Goal: Information Seeking & Learning: Find specific page/section

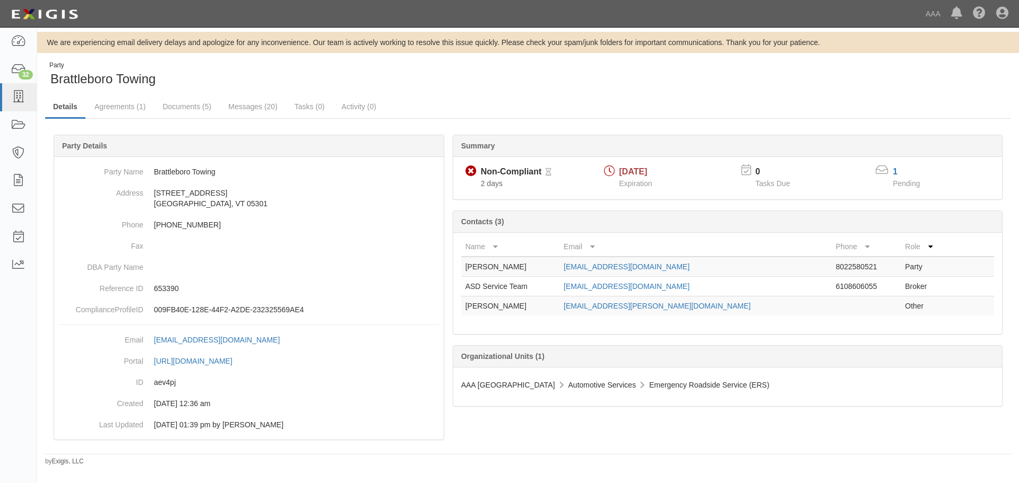
click at [501, 102] on ul "Details Agreements (1) Documents (5) Messages (20) Tasks (0) Activity (0)" at bounding box center [527, 107] width 965 height 23
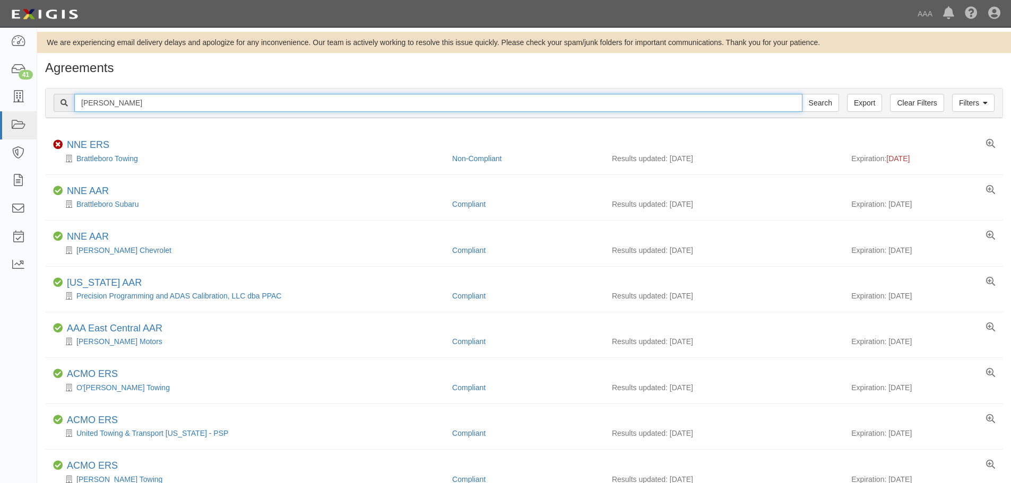
click at [768, 102] on input "bratt" at bounding box center [438, 103] width 728 height 18
type input "b"
click at [253, 103] on input "text" at bounding box center [438, 103] width 728 height 18
paste input "Marks Towing Service"
type input "Marks Towing Service"
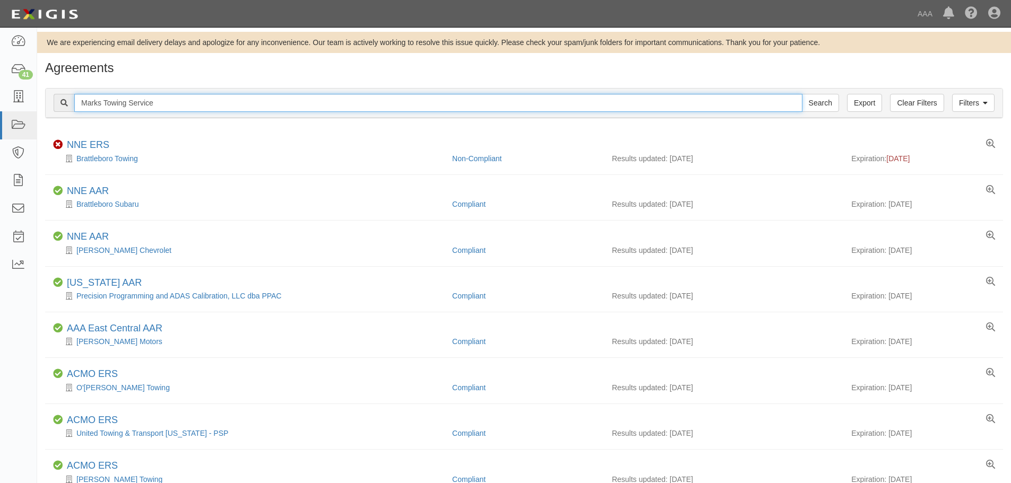
click at [802, 94] on input "Search" at bounding box center [820, 103] width 37 height 18
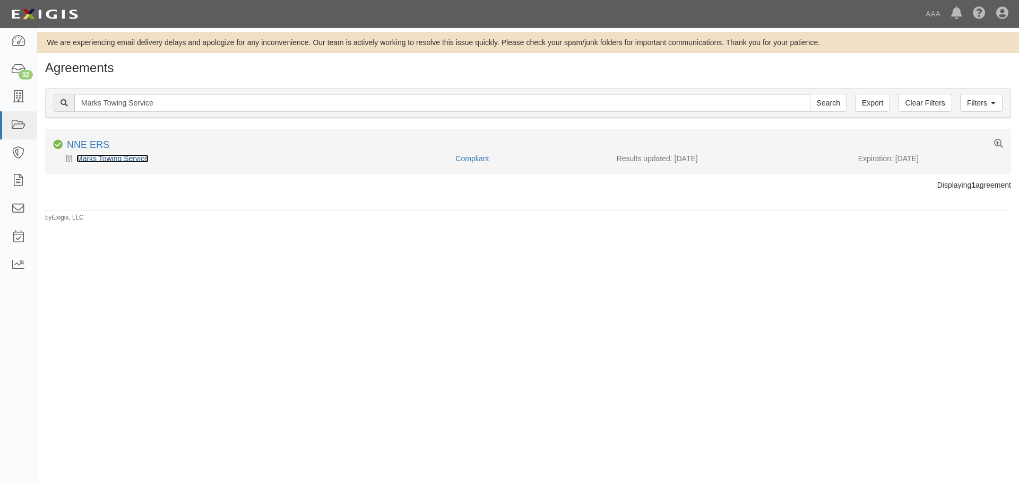
click at [115, 160] on link "Marks Towing Service" at bounding box center [112, 158] width 72 height 8
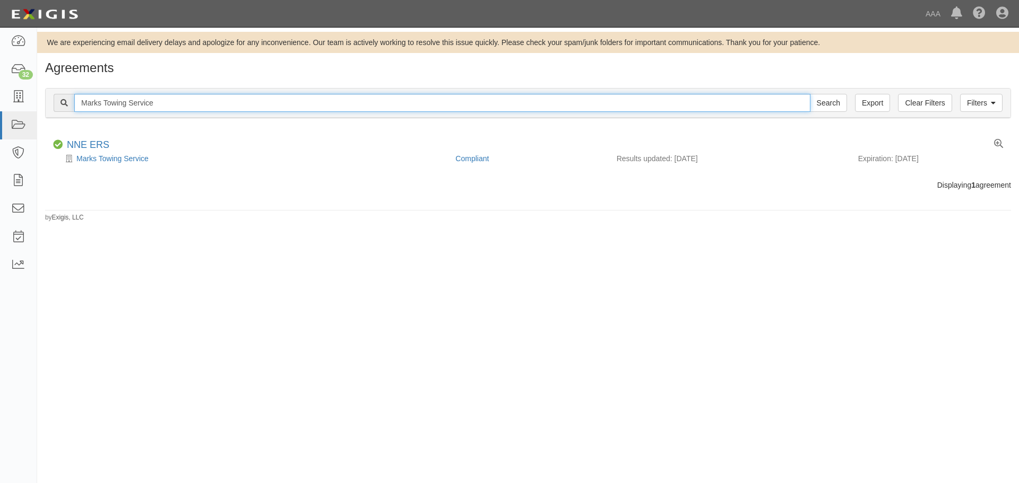
click at [168, 101] on input "Marks Towing Service" at bounding box center [442, 103] width 736 height 18
click at [164, 101] on input "Marks Towing Service" at bounding box center [442, 103] width 736 height 18
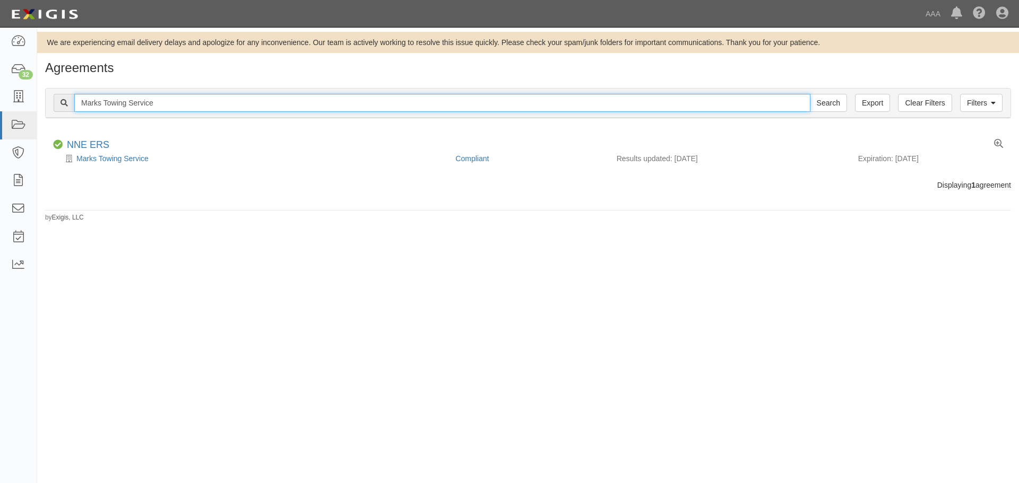
paste input "Parks Towing"
type input "Parks Towing"
click at [810, 94] on input "Search" at bounding box center [828, 103] width 37 height 18
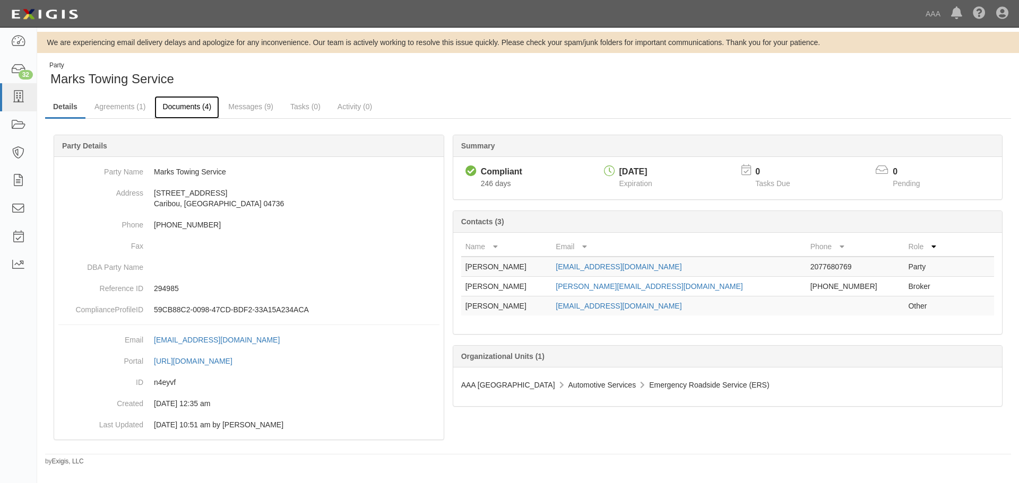
click at [216, 105] on link "Documents (4)" at bounding box center [186, 107] width 65 height 23
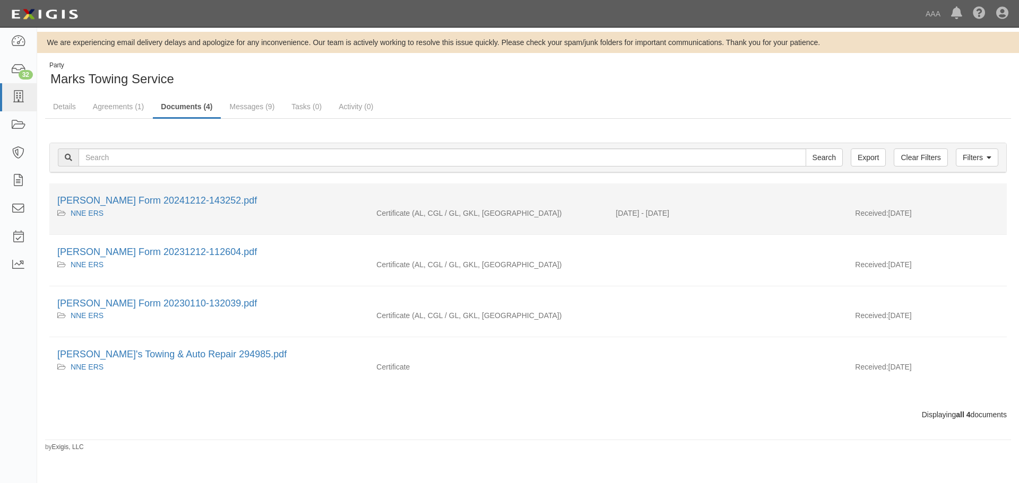
click at [181, 191] on li "[PERSON_NAME] Form 20241212-143252.pdf NNE ERS Certificate (AL, CGL / GL, GKL, …" at bounding box center [527, 209] width 957 height 51
click at [184, 204] on link "[PERSON_NAME] Form 20241212-143252.pdf" at bounding box center [156, 200] width 199 height 11
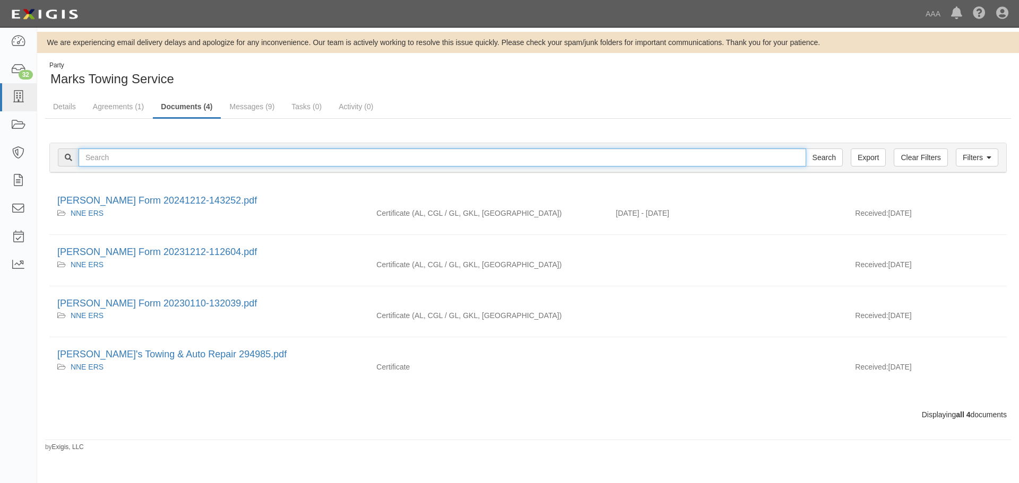
click at [140, 158] on input "text" at bounding box center [442, 158] width 727 height 18
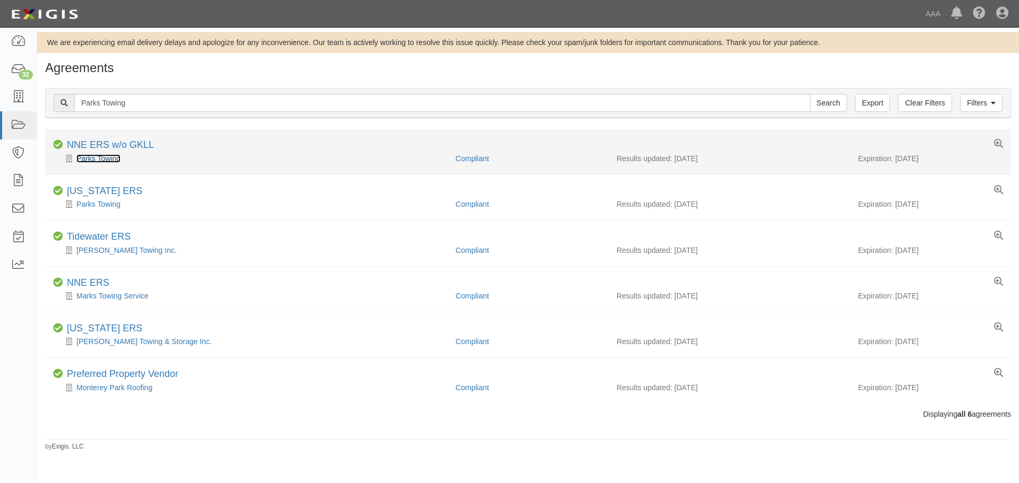
click at [115, 162] on link "Parks Towing" at bounding box center [98, 158] width 44 height 8
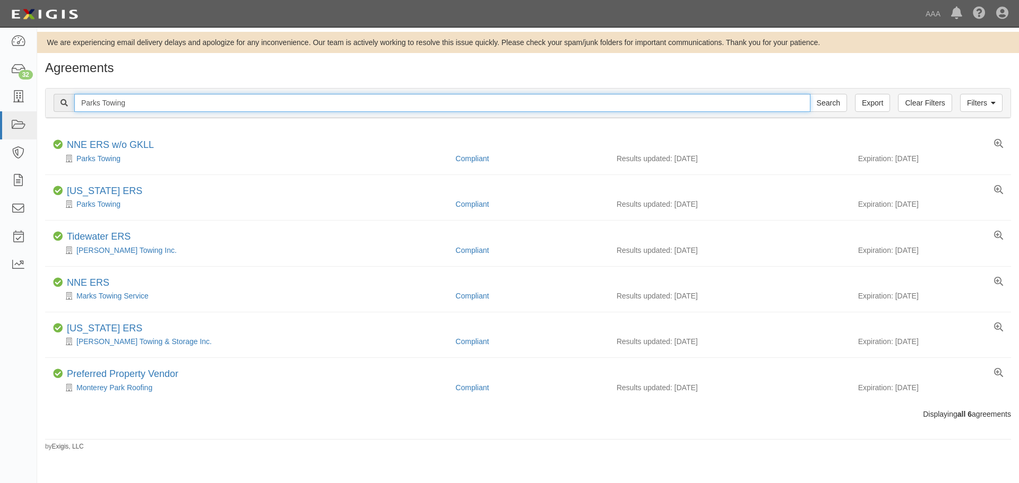
click at [155, 100] on input "Parks Towing" at bounding box center [442, 103] width 736 height 18
paste input "Hawke Motors"
type input "Hawke Motors"
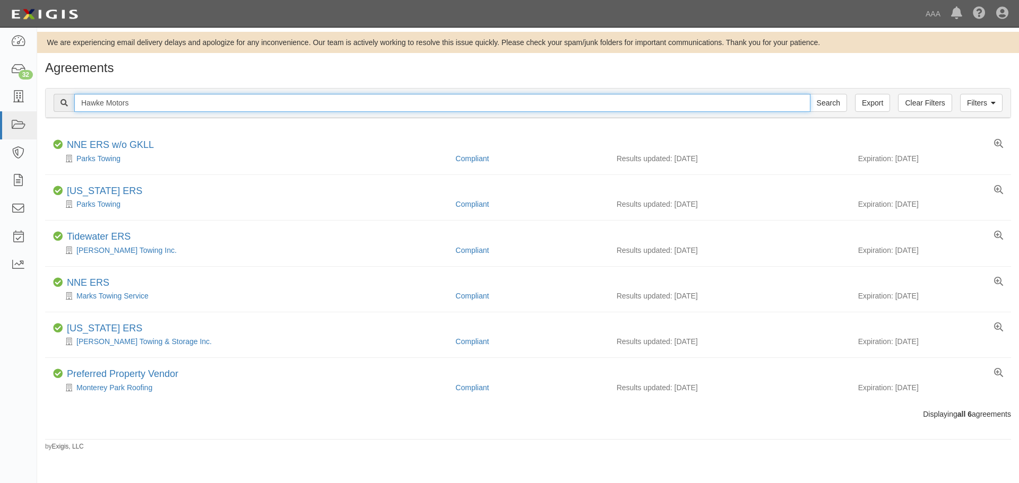
click at [810, 94] on input "Search" at bounding box center [828, 103] width 37 height 18
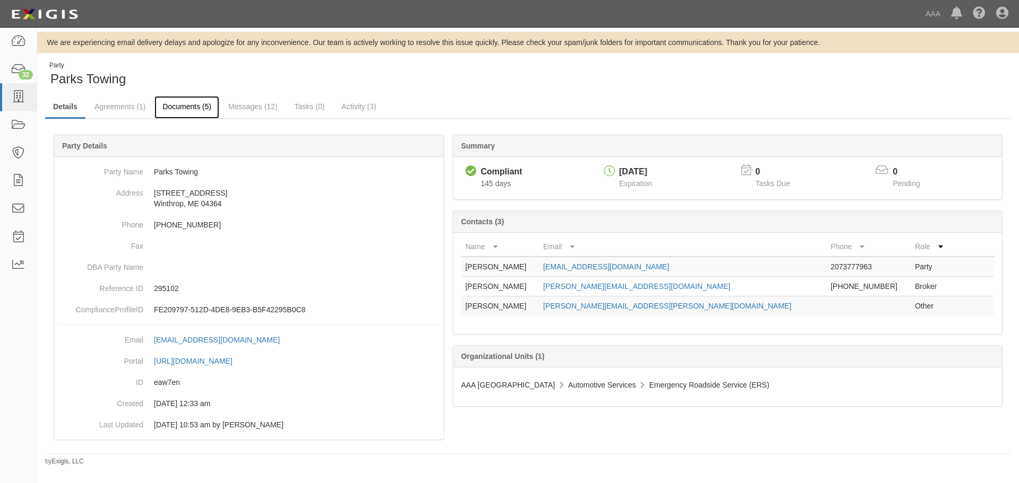
click at [190, 114] on link "Documents (5)" at bounding box center [186, 107] width 65 height 23
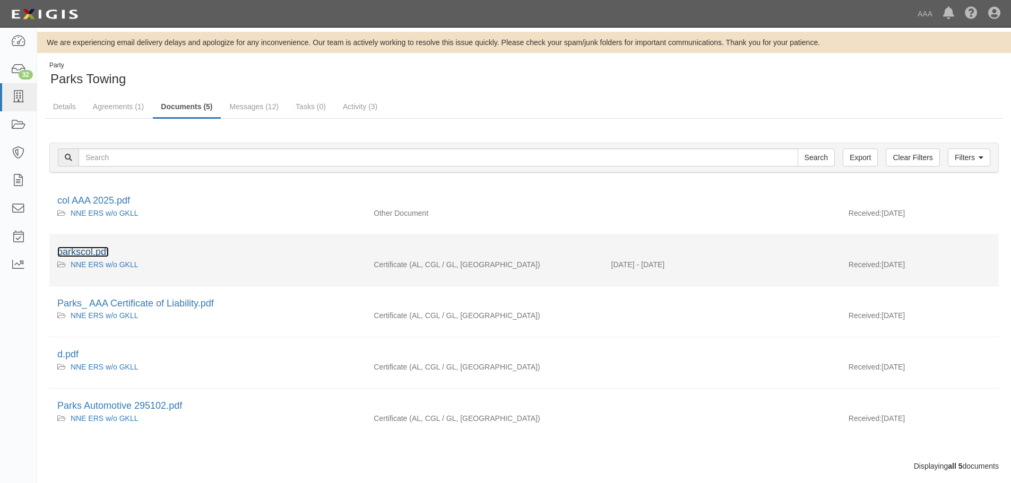
click at [104, 255] on link "parkscol.pdf" at bounding box center [82, 252] width 51 height 11
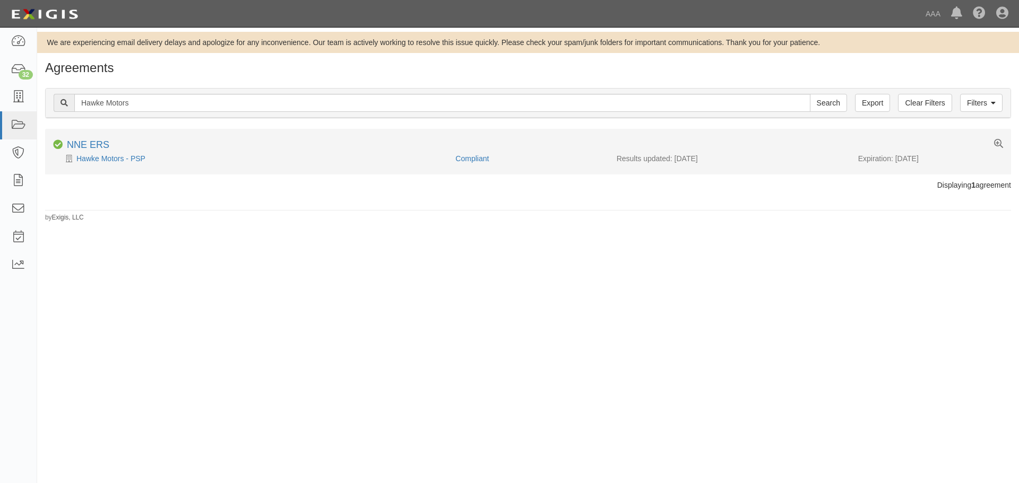
click at [116, 147] on div "Compliant NNE ERS" at bounding box center [527, 146] width 965 height 13
click at [121, 157] on link "Hawke Motors - PSP" at bounding box center [110, 158] width 69 height 8
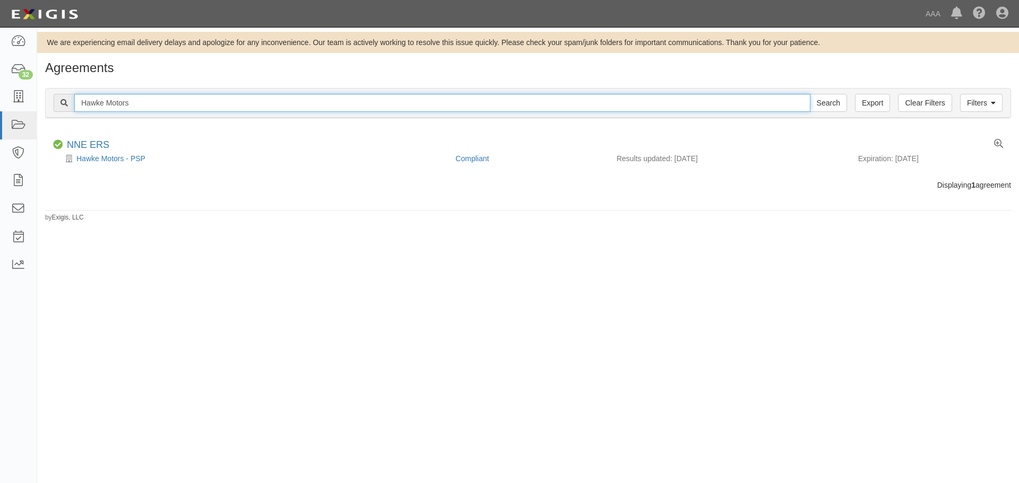
click at [142, 99] on input "Hawke Motors" at bounding box center [442, 103] width 736 height 18
paste input "Sylvio Paradis & Sons"
type input "Sylvio Paradis & Sons"
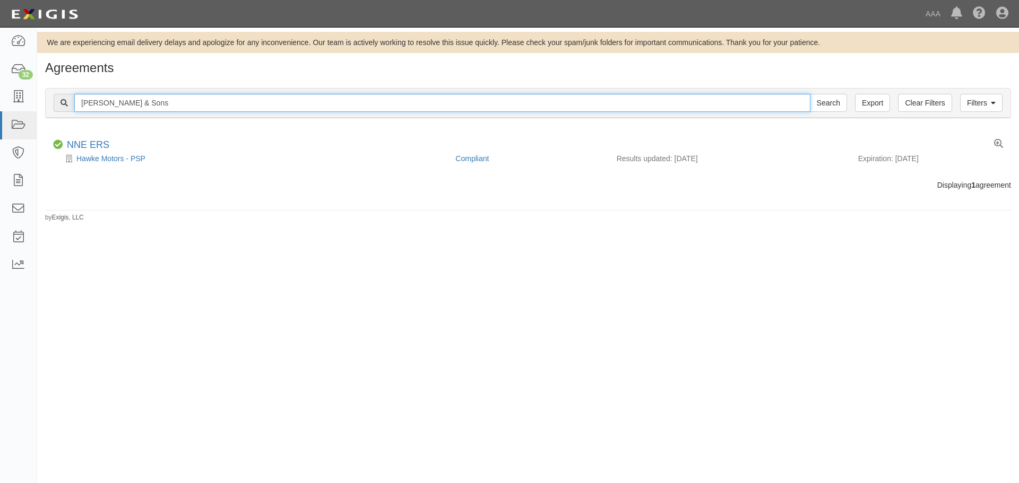
click at [810, 94] on input "Search" at bounding box center [828, 103] width 37 height 18
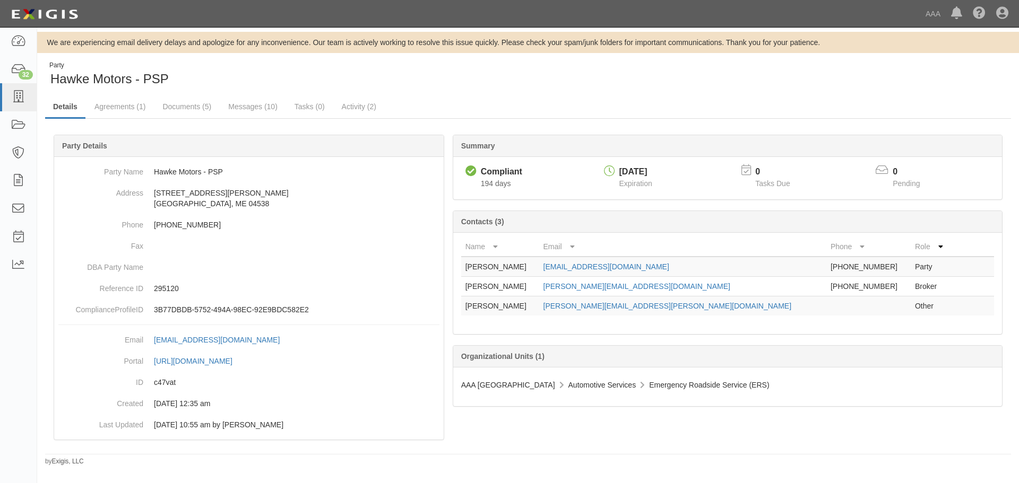
click at [185, 125] on div "Summary Compliant Compliant 194 days [DATE] Expiration 0 Tasks Due 0 Pending Co…" at bounding box center [527, 135] width 965 height 32
click at [186, 115] on link "Documents (5)" at bounding box center [186, 107] width 65 height 23
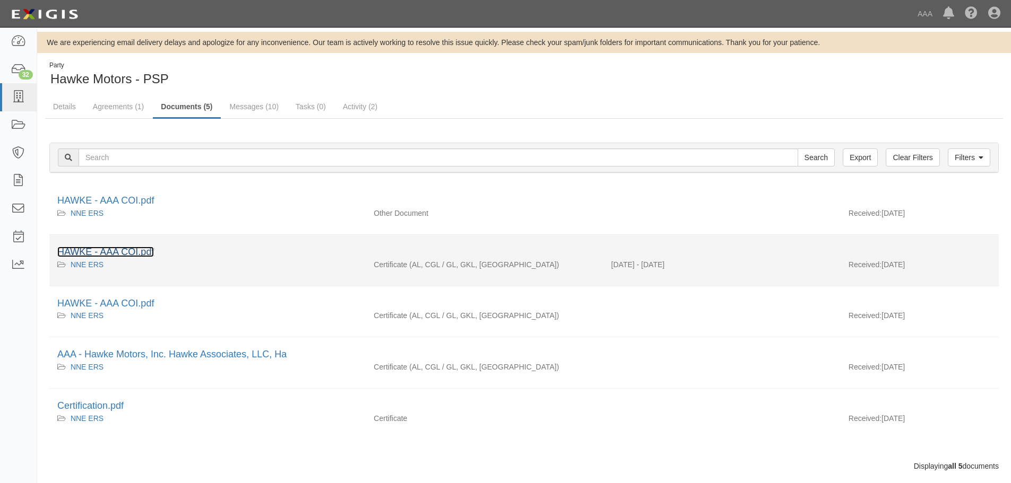
click at [133, 252] on link "HAWKE - AAA COI.pdf" at bounding box center [105, 252] width 97 height 11
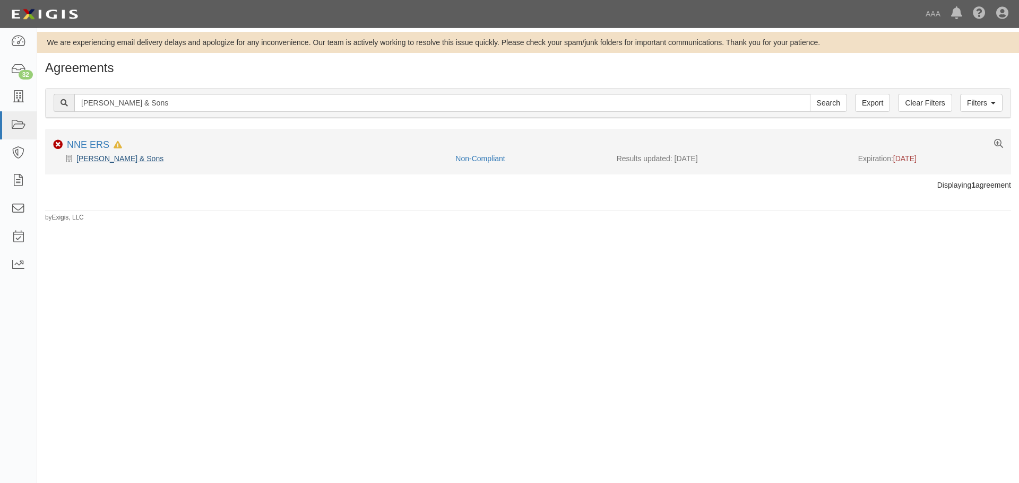
drag, startPoint x: 85, startPoint y: 153, endPoint x: 106, endPoint y: 162, distance: 22.9
click at [86, 154] on div "[PERSON_NAME] & Sons" at bounding box center [250, 158] width 394 height 11
click at [107, 162] on link "[PERSON_NAME] & Sons" at bounding box center [119, 158] width 87 height 8
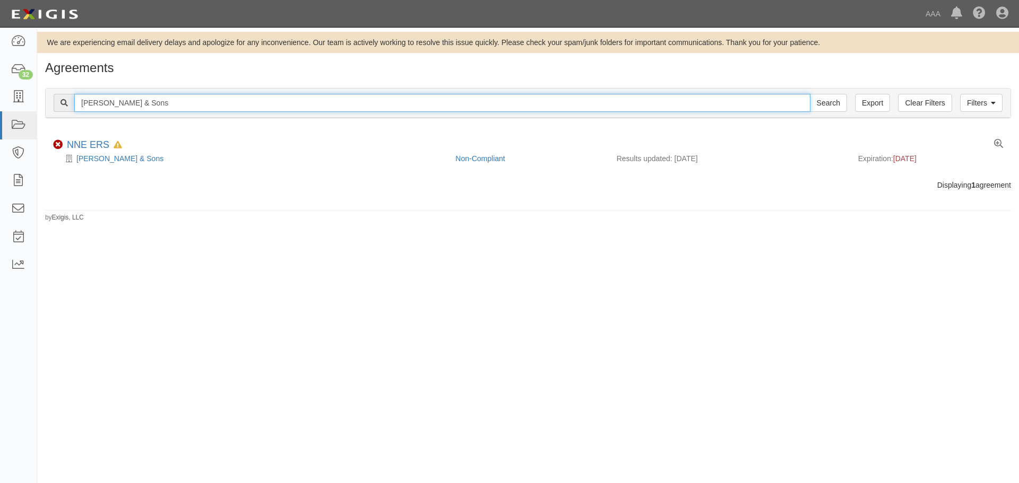
click at [165, 103] on input "[PERSON_NAME] & Sons" at bounding box center [442, 103] width 736 height 18
paste input "[PERSON_NAME] & Sons"
click at [810, 94] on input "Search" at bounding box center [828, 103] width 37 height 18
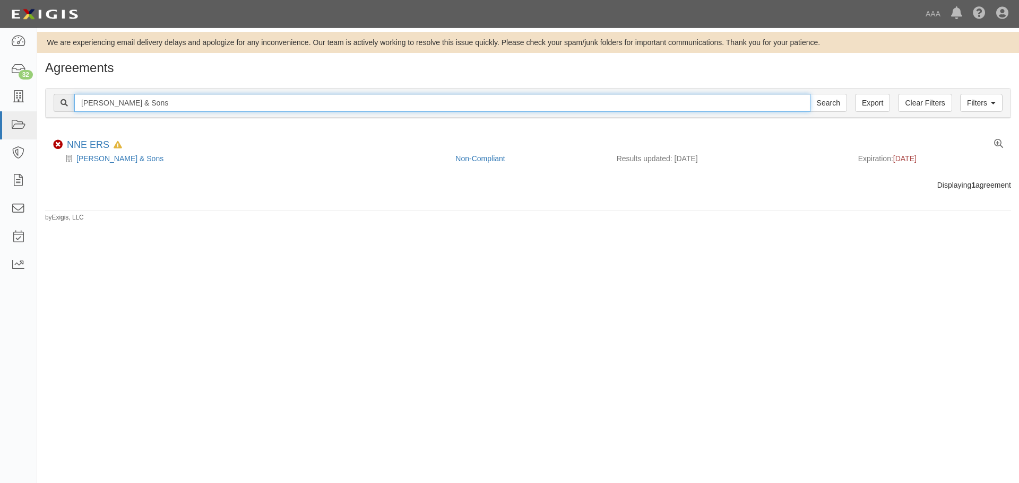
click at [138, 95] on input "[PERSON_NAME] & Sons" at bounding box center [442, 103] width 736 height 18
click at [143, 98] on input "[PERSON_NAME] & Sons" at bounding box center [442, 103] width 736 height 18
paste input "Scooter's Inc."
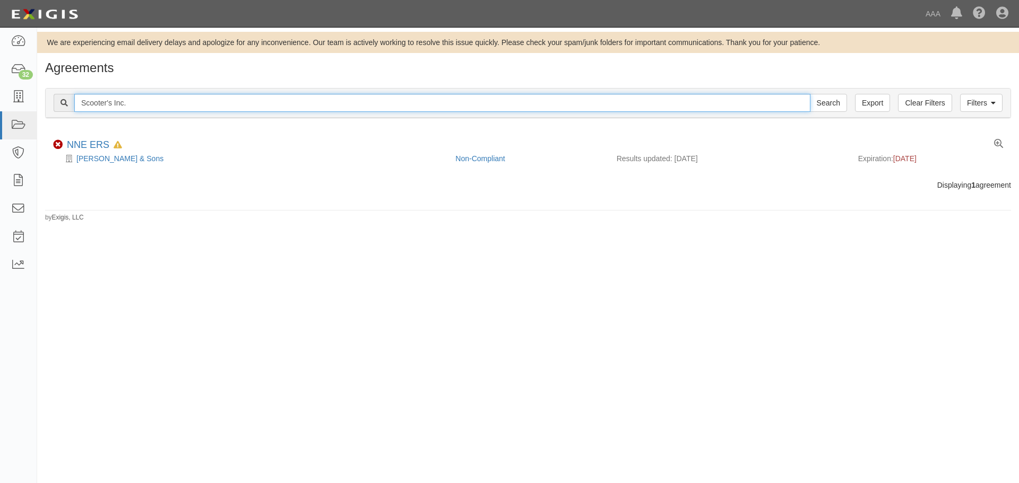
click at [810, 94] on input "Search" at bounding box center [828, 103] width 37 height 18
click at [141, 97] on input "Scooter's Inc." at bounding box center [442, 103] width 736 height 18
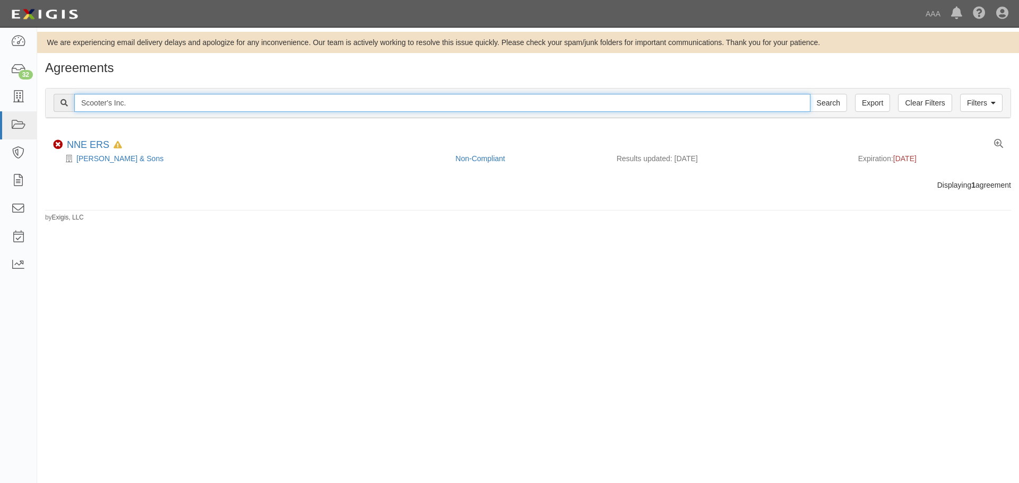
paste input "Muck's Truck's"
click at [810, 94] on input "Search" at bounding box center [828, 103] width 37 height 18
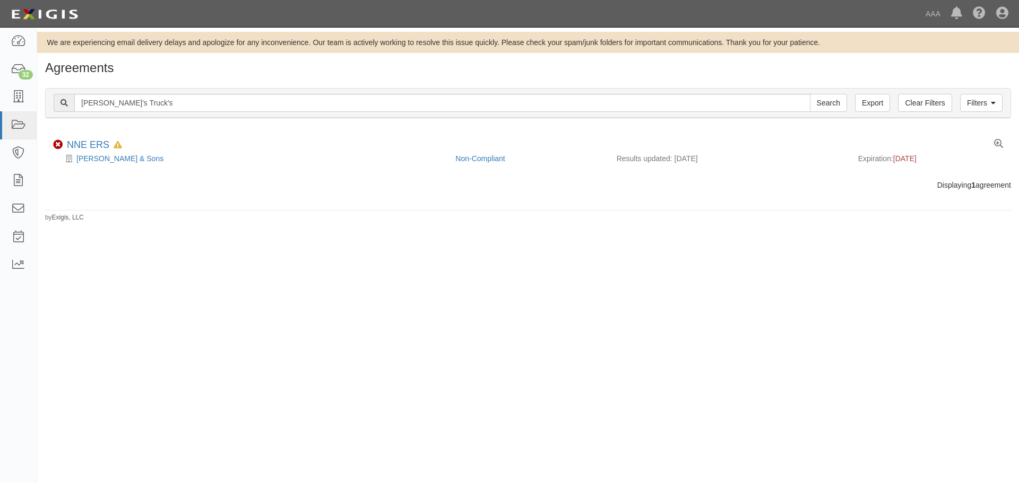
click at [211, 89] on div "Filters Clear Filters Export Muck's Truck's Search Filters" at bounding box center [528, 103] width 964 height 29
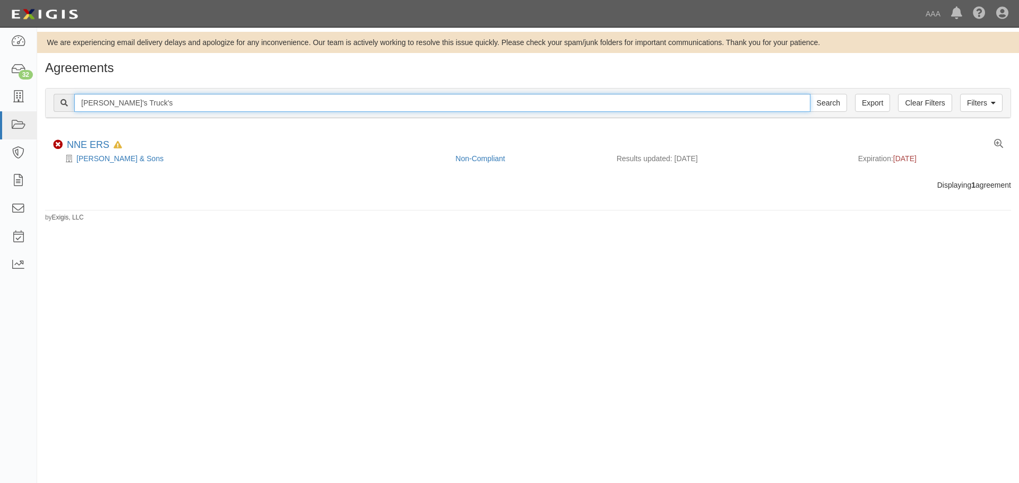
click at [218, 97] on input "Muck's Truck's" at bounding box center [442, 103] width 736 height 18
click at [222, 102] on input "Muck's Truck's" at bounding box center [442, 103] width 736 height 18
click at [225, 105] on input "Muck's Truck's" at bounding box center [442, 103] width 736 height 18
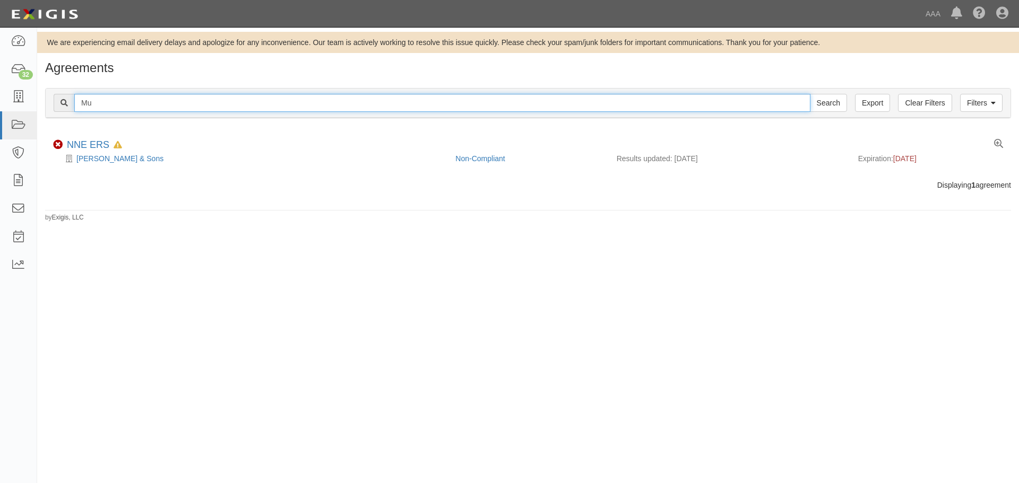
type input "M"
paste input "TZF Towing (John M. Ballew)"
click at [810, 94] on input "Search" at bounding box center [828, 103] width 37 height 18
click at [149, 108] on input "TZF Towing" at bounding box center [442, 103] width 736 height 18
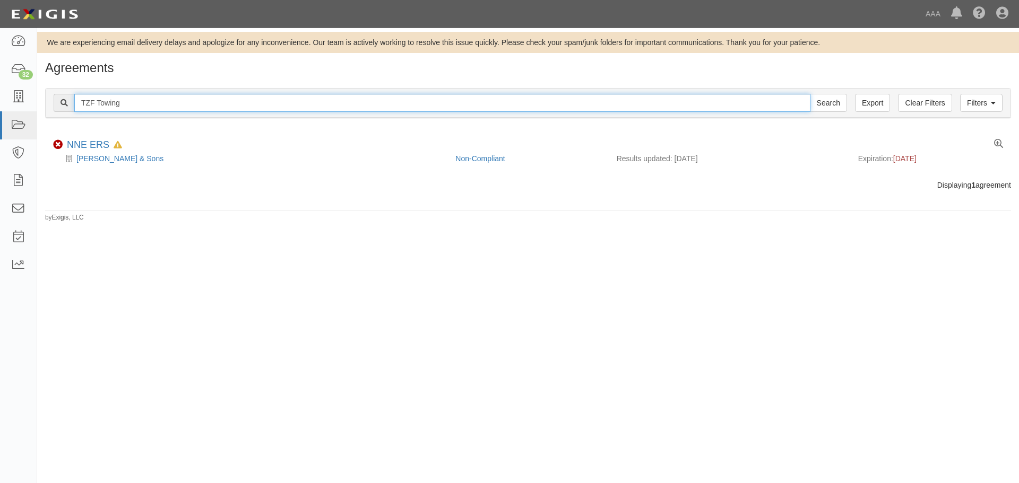
click at [149, 108] on input "TZF Towing" at bounding box center [442, 103] width 736 height 18
paste input "DC Towing and Recovery, LLC"
type input "DC Towing and Recovery, LLC"
click at [810, 94] on input "Search" at bounding box center [828, 103] width 37 height 18
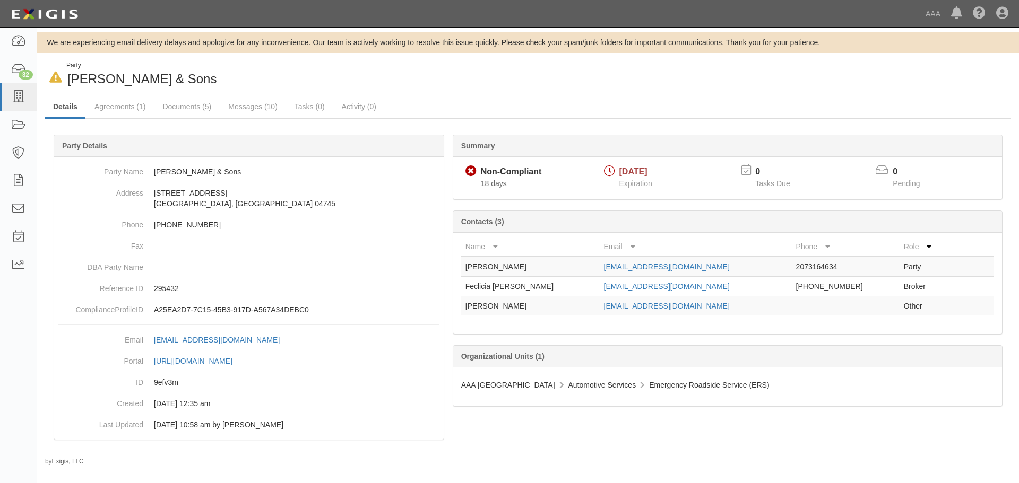
click at [206, 93] on div "In Default since [DATE] Party [PERSON_NAME] & Sons Details Agreements (1) Docum…" at bounding box center [527, 263] width 981 height 405
click at [192, 107] on link "Documents (5)" at bounding box center [186, 107] width 65 height 23
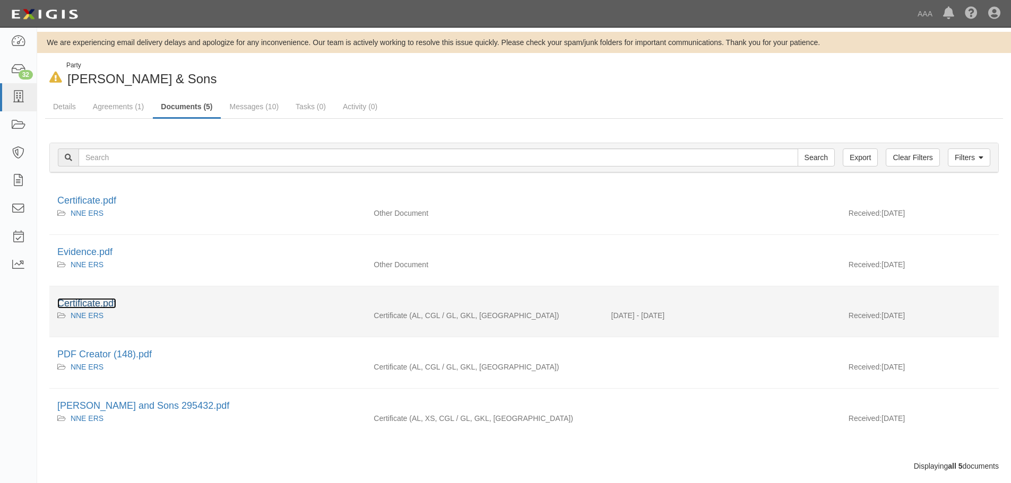
click at [105, 308] on link "Certificate.pdf" at bounding box center [86, 303] width 59 height 11
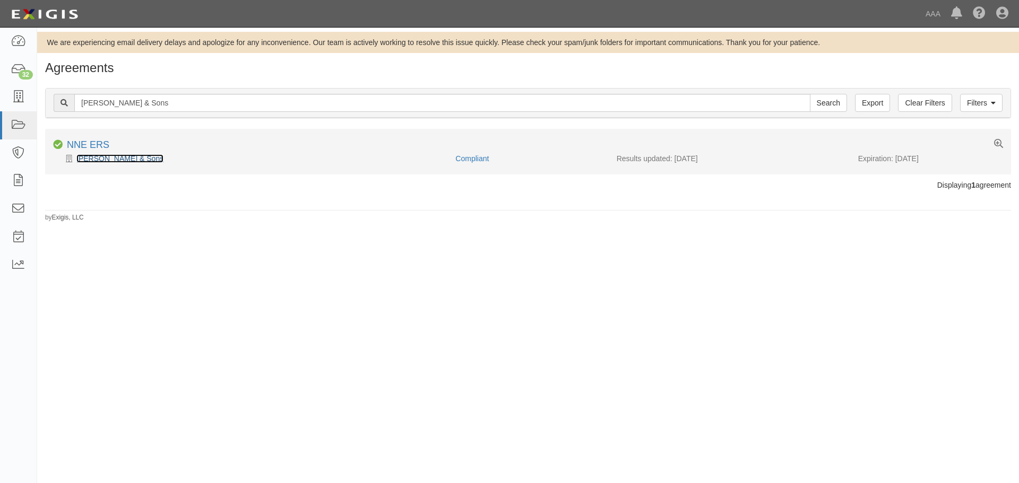
click at [108, 161] on link "[PERSON_NAME] & Sons" at bounding box center [119, 158] width 87 height 8
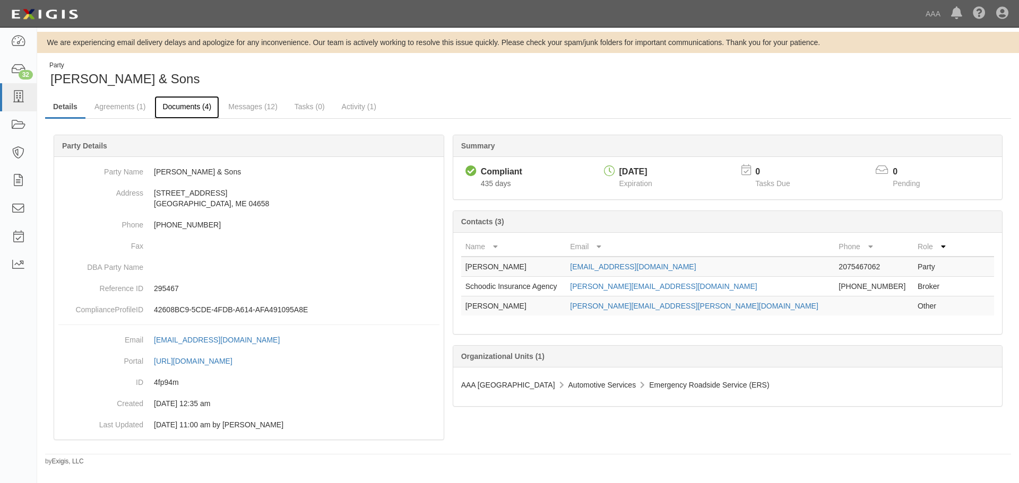
click at [201, 97] on link "Documents (4)" at bounding box center [186, 107] width 65 height 23
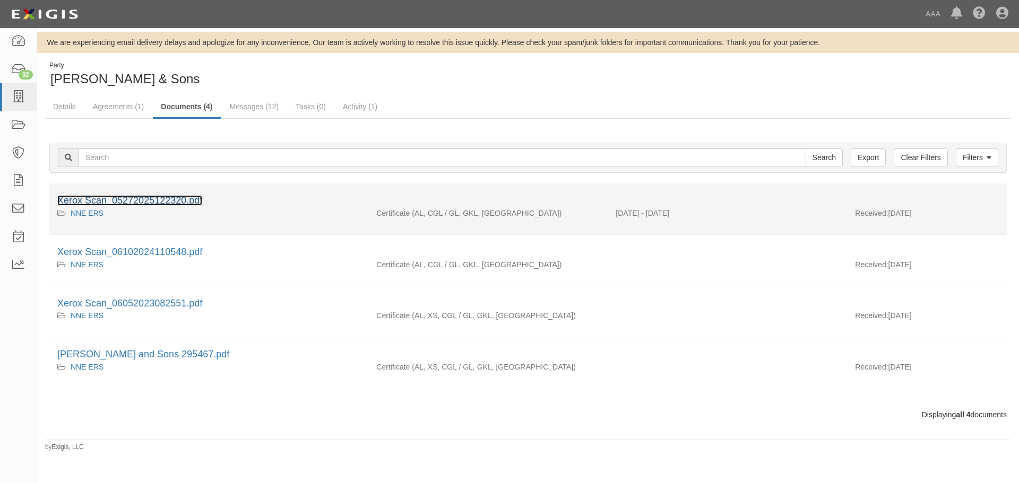
click at [148, 195] on link "Xerox Scan_05272025122320.pdf" at bounding box center [129, 200] width 145 height 11
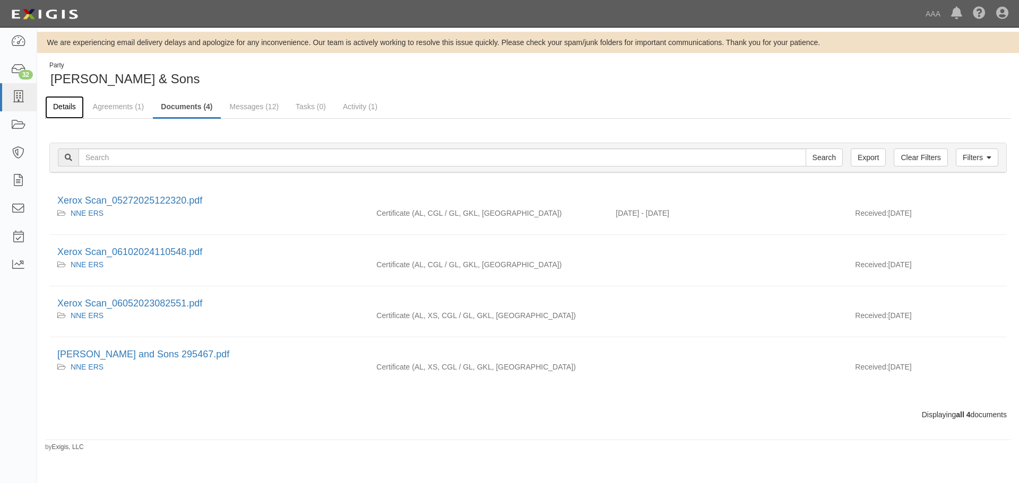
click at [65, 118] on link "Details" at bounding box center [64, 107] width 39 height 23
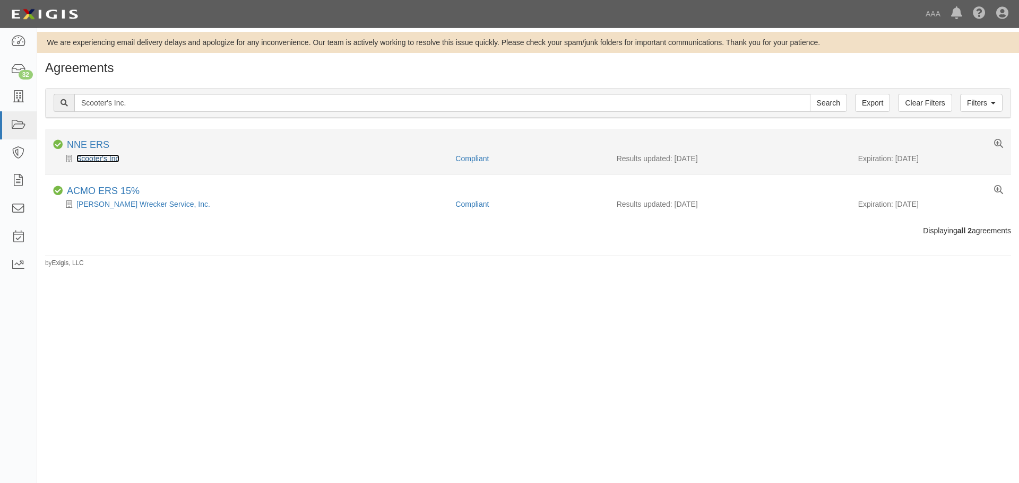
click at [110, 156] on link "Scooter's Inc" at bounding box center [97, 158] width 43 height 8
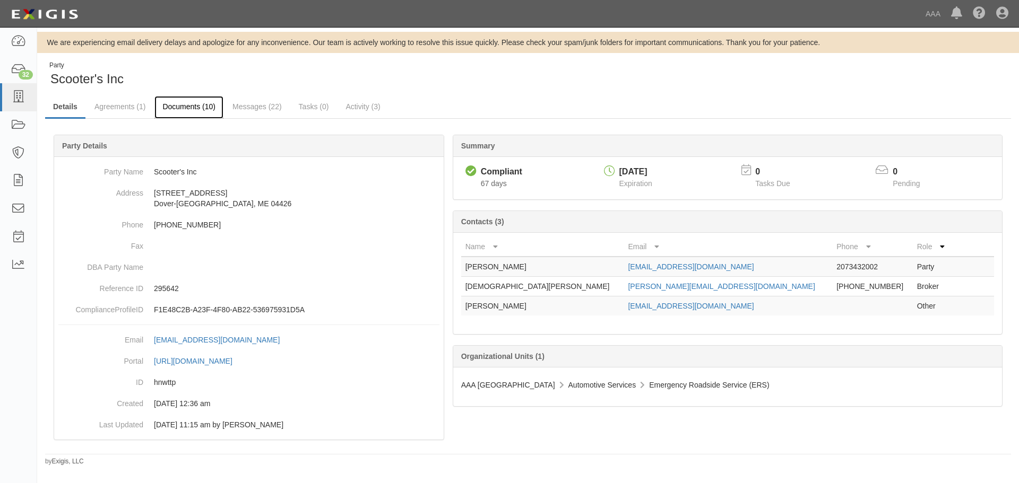
click at [184, 108] on link "Documents (10)" at bounding box center [188, 107] width 69 height 23
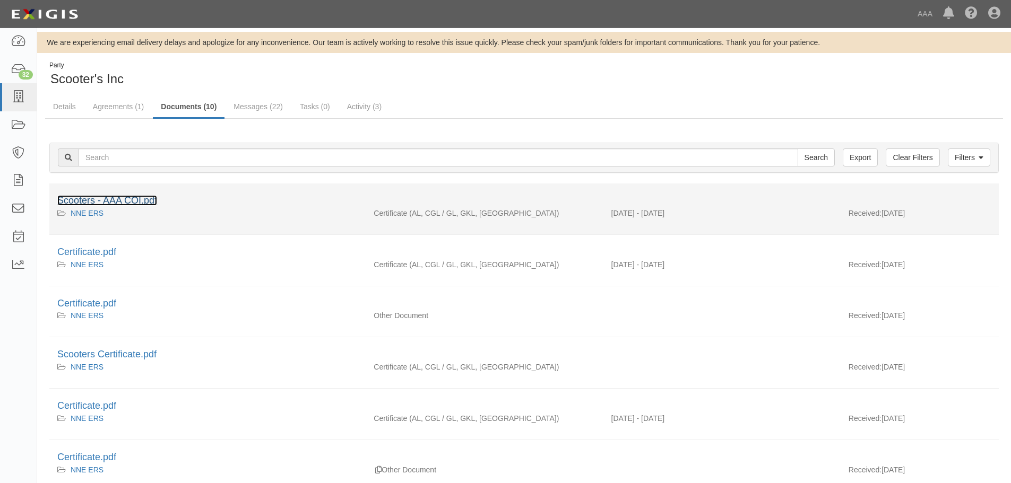
click at [130, 203] on link "Scooters - AAA COI.pdf" at bounding box center [107, 200] width 100 height 11
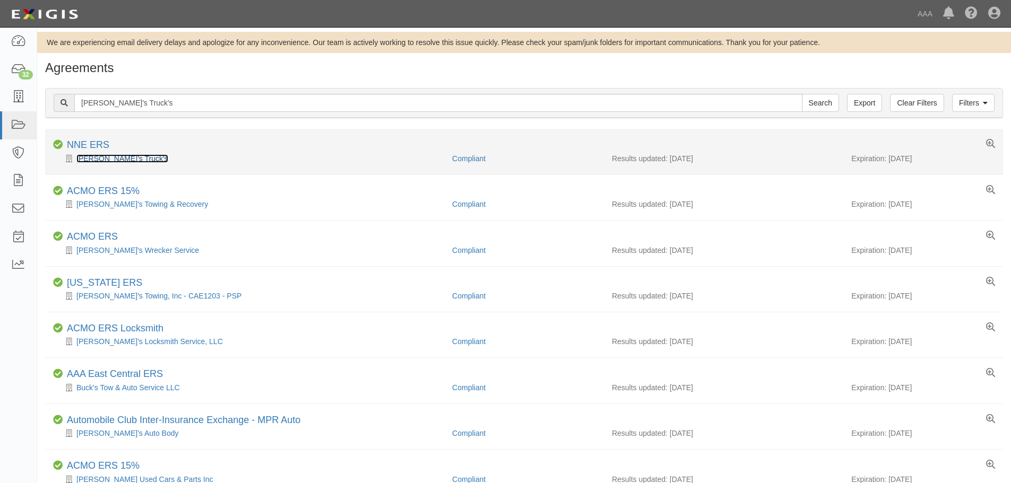
click at [116, 159] on link "[PERSON_NAME]'s Truck's" at bounding box center [122, 158] width 92 height 8
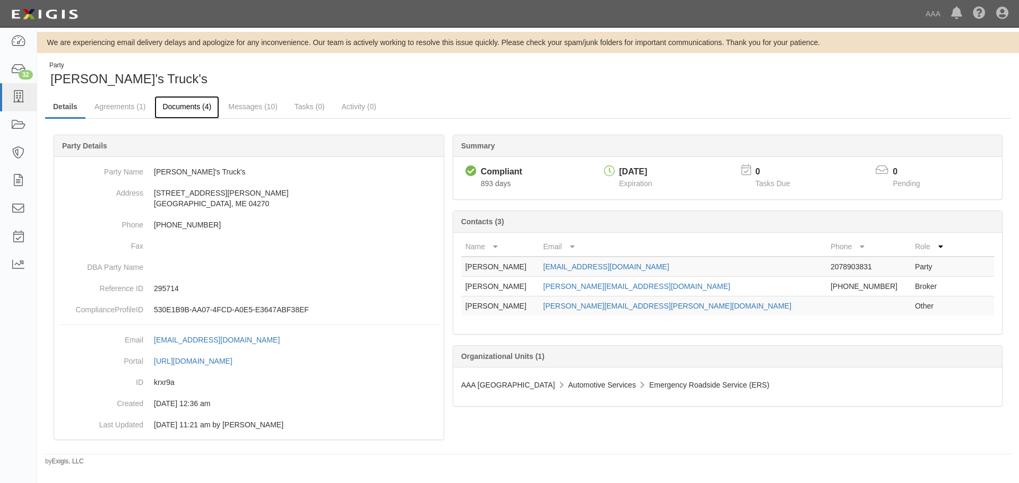
click at [210, 115] on link "Documents (4)" at bounding box center [186, 107] width 65 height 23
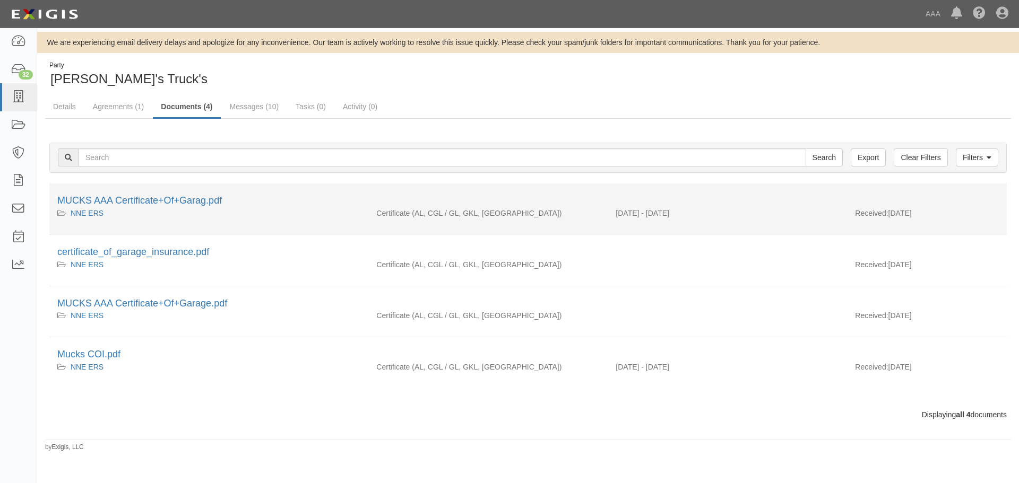
click at [158, 194] on div "MUCKS AAA Certificate+Of+Garag.pdf" at bounding box center [527, 201] width 941 height 14
click at [158, 196] on link "MUCKS AAA Certificate+Of+Garag.pdf" at bounding box center [139, 200] width 164 height 11
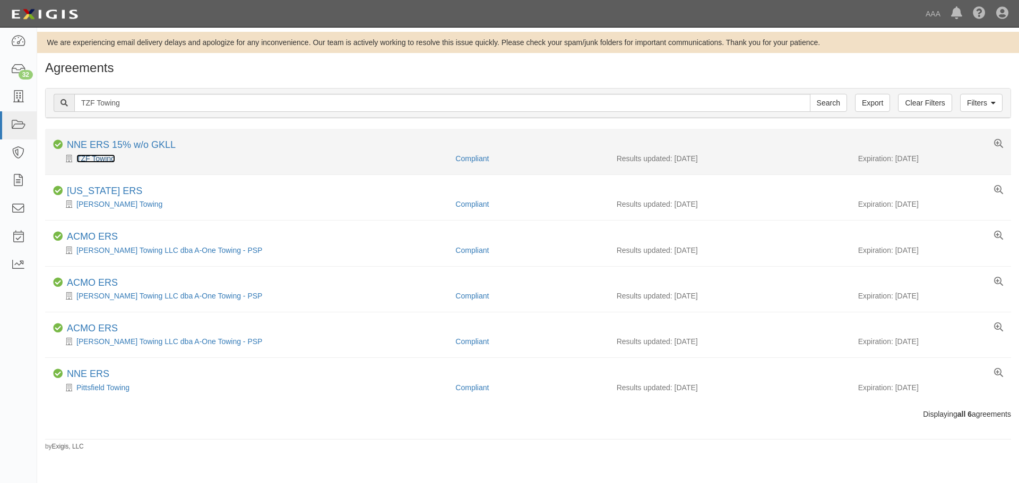
click at [82, 160] on link "TZF Towing" at bounding box center [95, 158] width 39 height 8
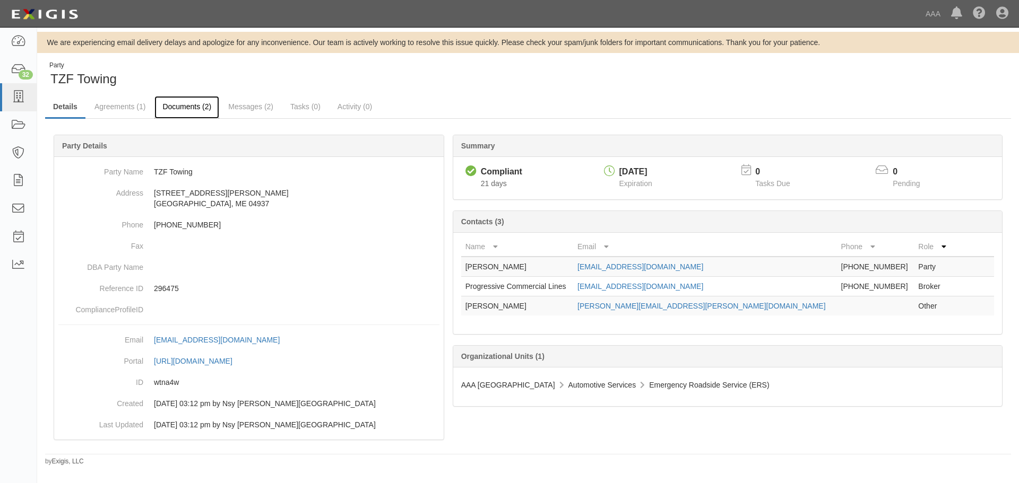
click at [183, 104] on link "Documents (2)" at bounding box center [186, 107] width 65 height 23
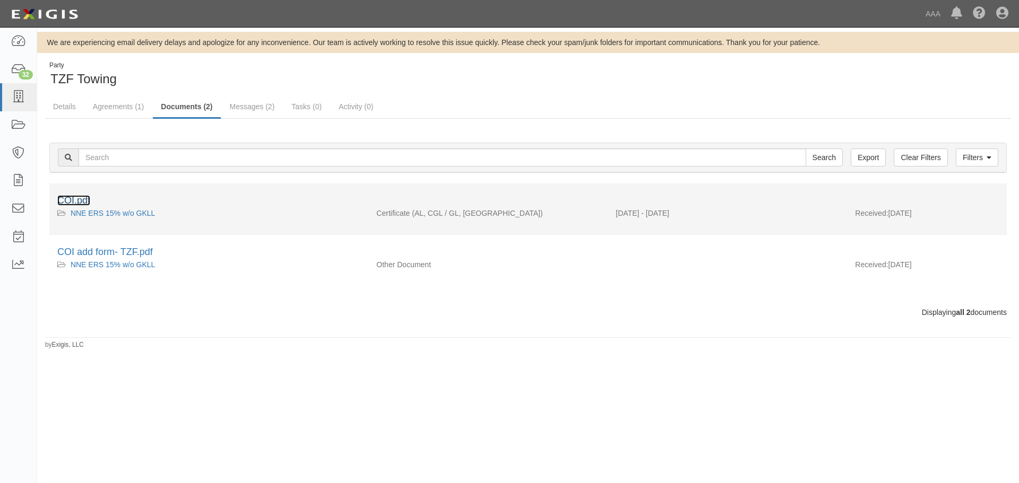
click at [82, 201] on link "COI.pdf" at bounding box center [73, 200] width 33 height 11
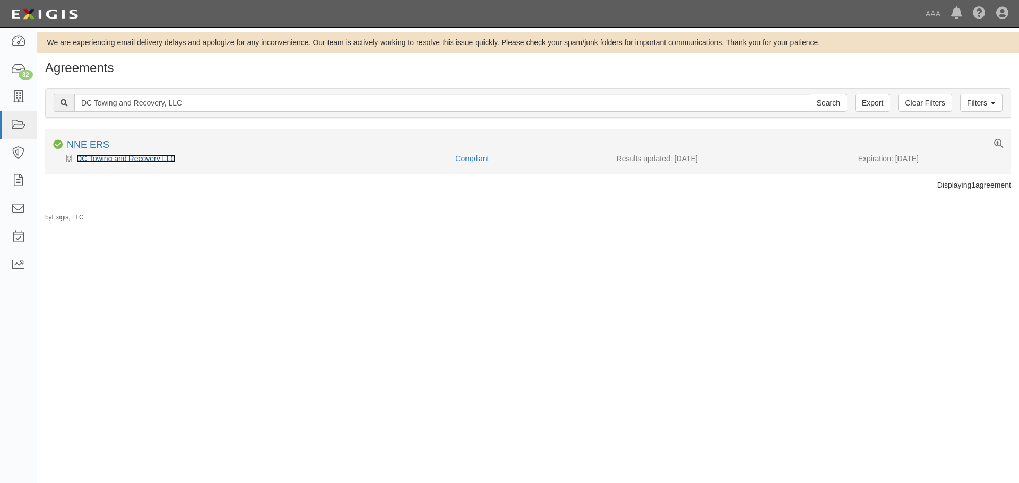
click at [118, 157] on link "DC Towing and Recovery LLC" at bounding box center [125, 158] width 99 height 8
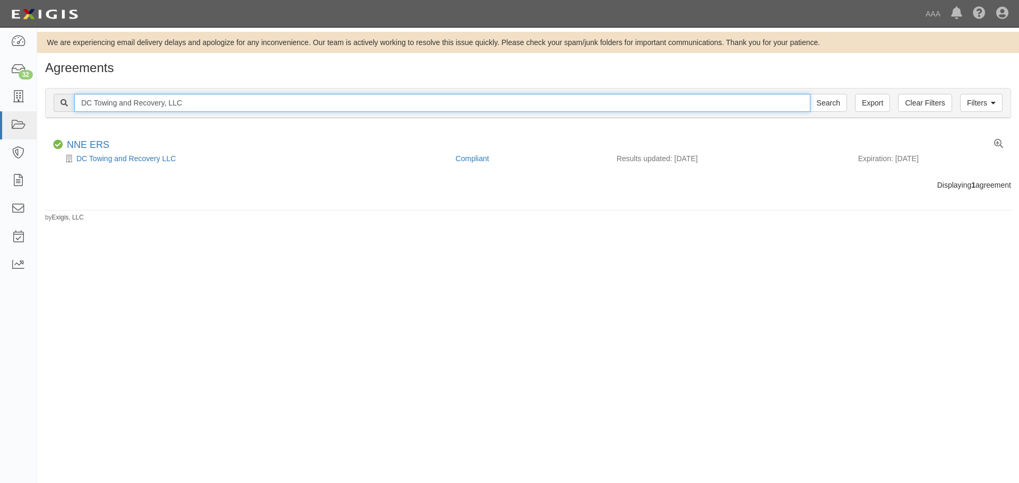
click at [206, 101] on input "DC Towing and Recovery, LLC" at bounding box center [442, 103] width 736 height 18
paste input "aigle Auto and Alignments"
click at [810, 94] on input "Search" at bounding box center [828, 103] width 37 height 18
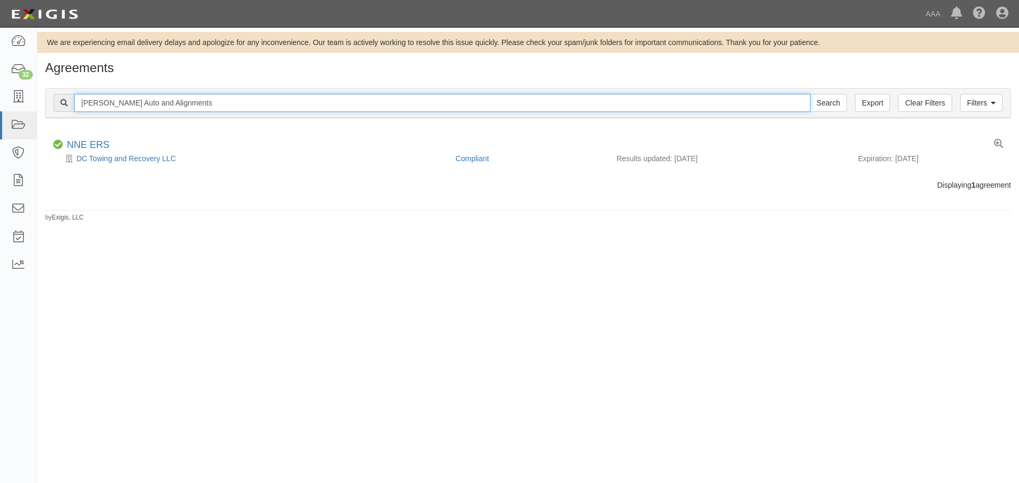
click at [193, 106] on input "[PERSON_NAME] Auto and Alignments" at bounding box center [442, 103] width 736 height 18
click at [193, 106] on input "Daigle Auto and Alignments" at bounding box center [442, 103] width 736 height 18
paste input "rew's Towing and Recovery"
type input "Drew's Towing and Recovery"
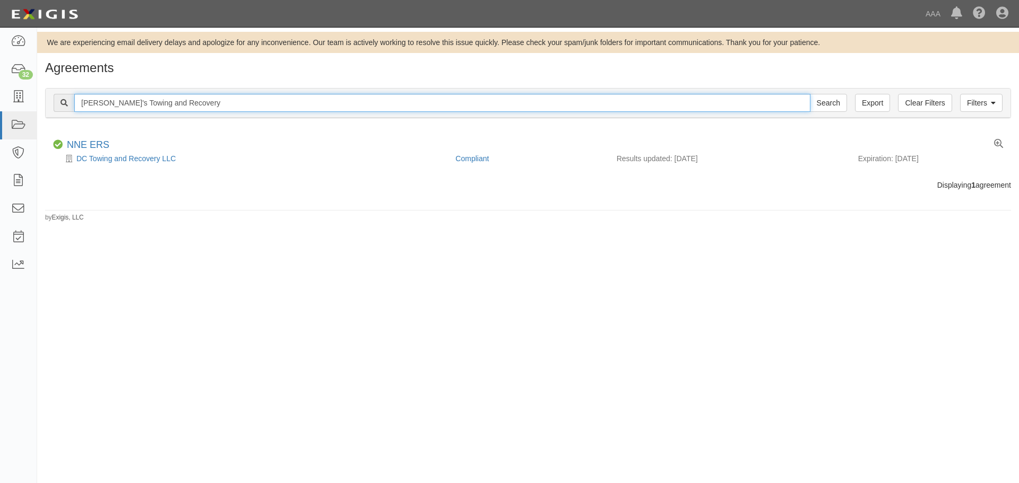
click at [810, 94] on input "Search" at bounding box center [828, 103] width 37 height 18
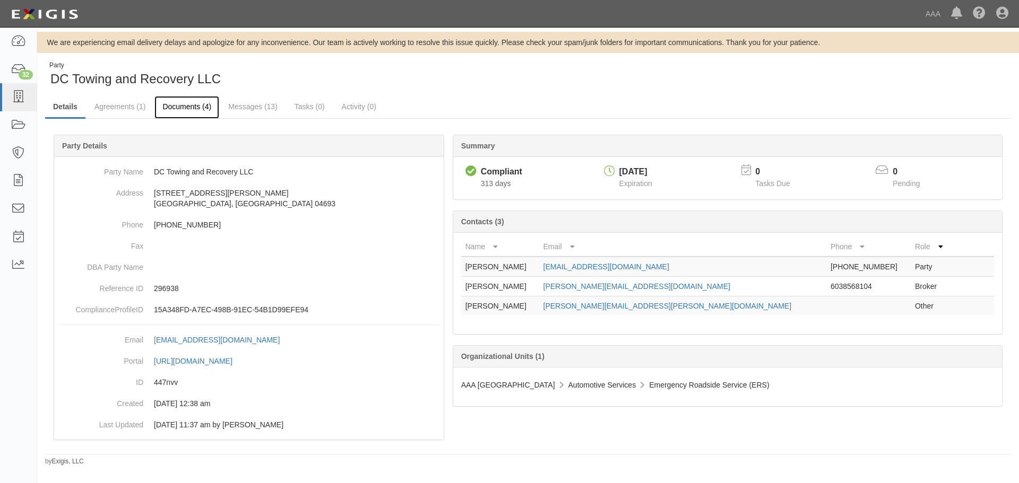
click at [203, 104] on link "Documents (4)" at bounding box center [186, 107] width 65 height 23
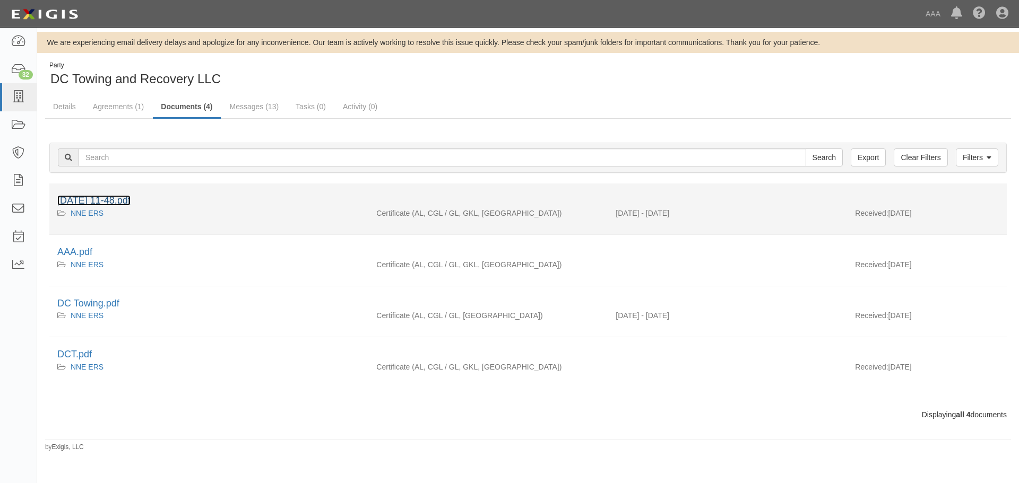
click at [127, 202] on link "[DATE] 11-48.pdf" at bounding box center [93, 200] width 73 height 11
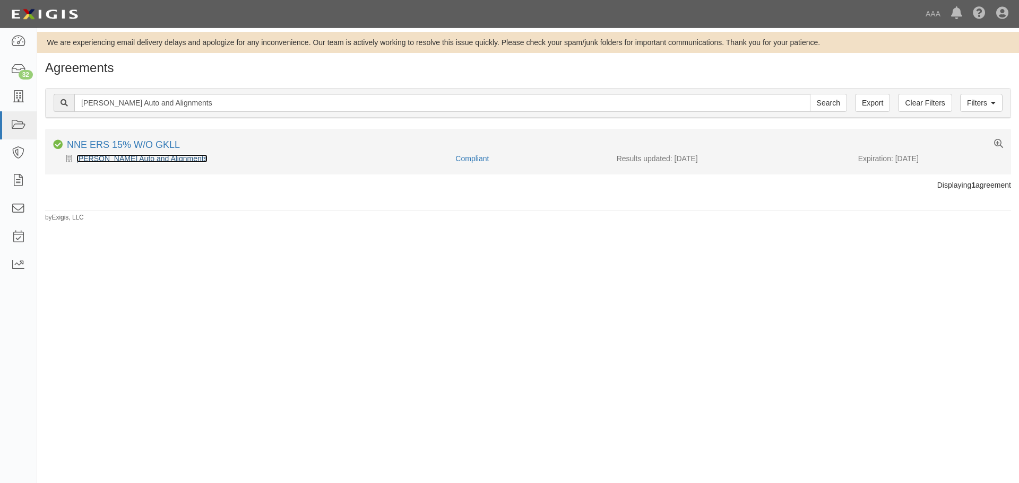
click at [137, 158] on link "[PERSON_NAME] Auto and Alignments" at bounding box center [141, 158] width 131 height 8
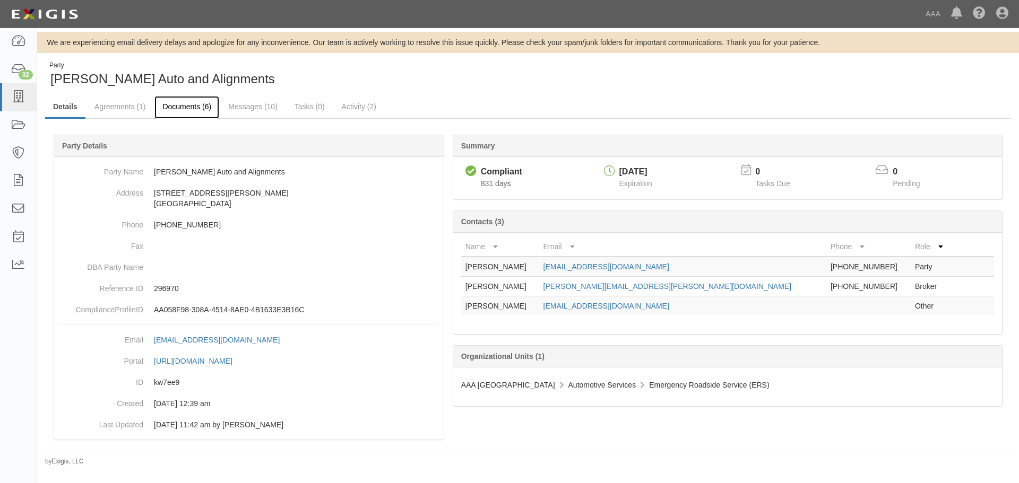
click at [177, 106] on link "Documents (6)" at bounding box center [186, 107] width 65 height 23
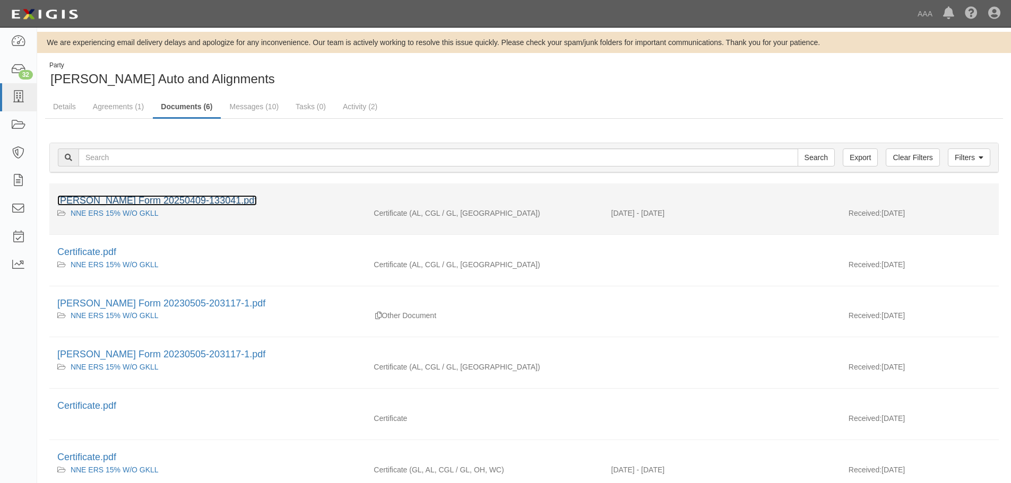
click at [133, 200] on link "[PERSON_NAME] Form 20250409-133041.pdf" at bounding box center [156, 200] width 199 height 11
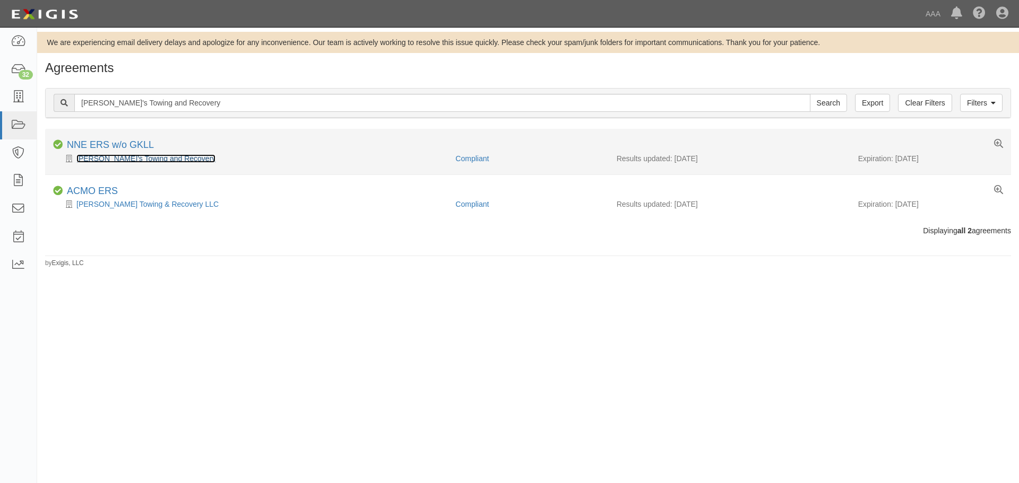
click at [148, 162] on link "[PERSON_NAME]'s Towing and Recovery" at bounding box center [145, 158] width 139 height 8
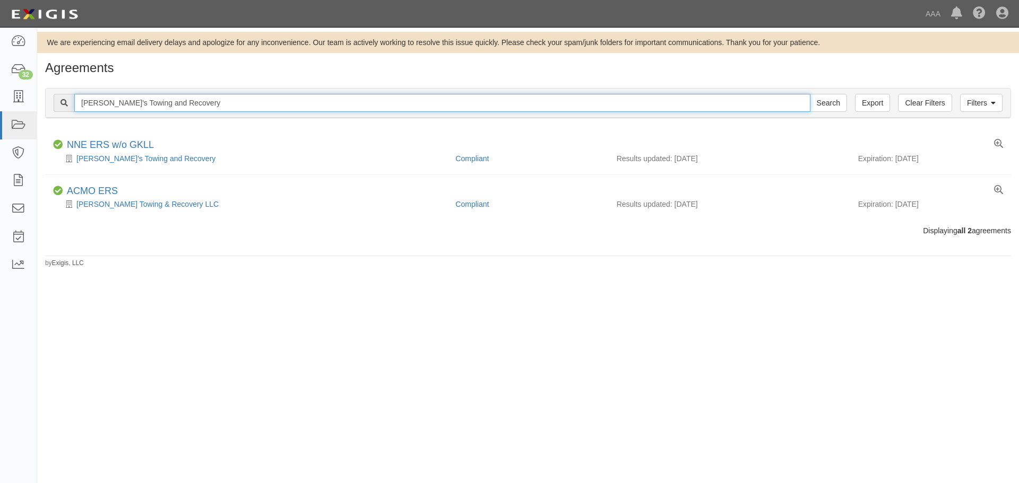
click at [216, 110] on input "[PERSON_NAME]'s Towing and Recovery" at bounding box center [442, 103] width 736 height 18
paste input "Bernier & Son Repair Inc"
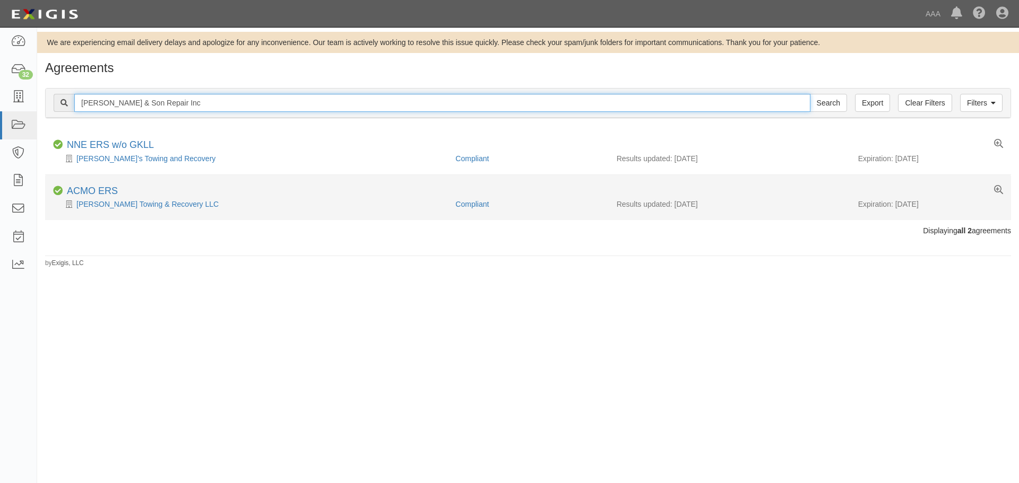
click at [810, 94] on input "Search" at bounding box center [828, 103] width 37 height 18
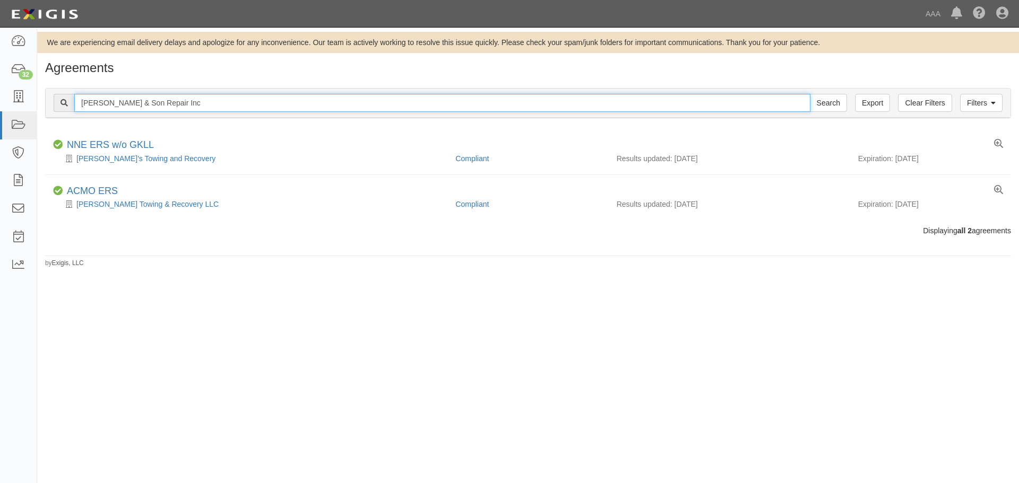
click at [176, 105] on input "Bernier & Son Repair Inc" at bounding box center [442, 103] width 736 height 18
click at [176, 105] on input "[PERSON_NAME] & Son Repair Inc" at bounding box center [442, 103] width 736 height 18
paste input "Eddie B Towing and Recovery"
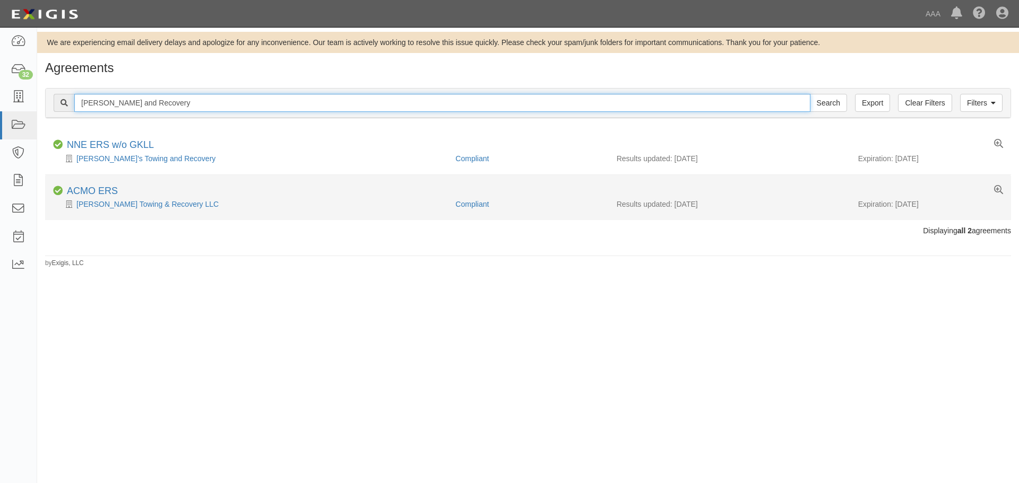
type input "Eddie B Towing and Recovery"
click at [810, 94] on input "Search" at bounding box center [828, 103] width 37 height 18
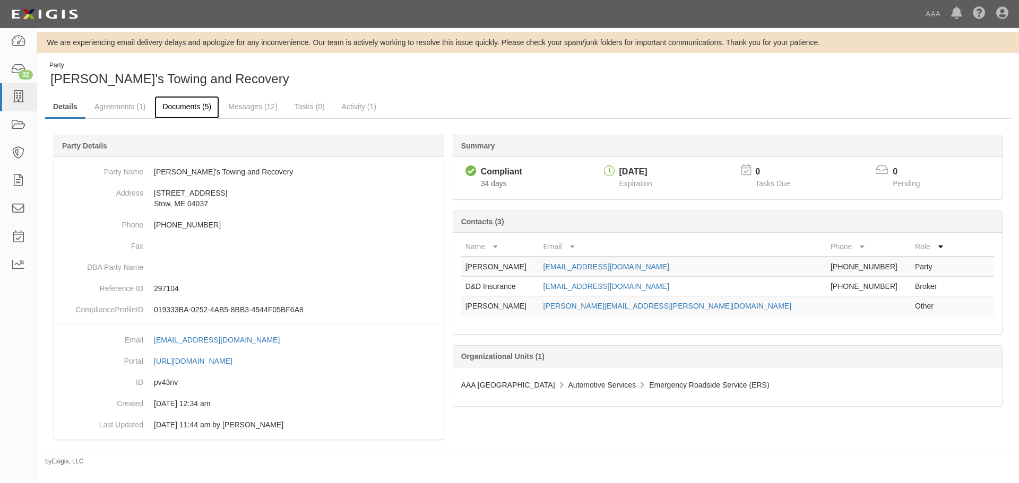
click at [181, 111] on link "Documents (5)" at bounding box center [186, 107] width 65 height 23
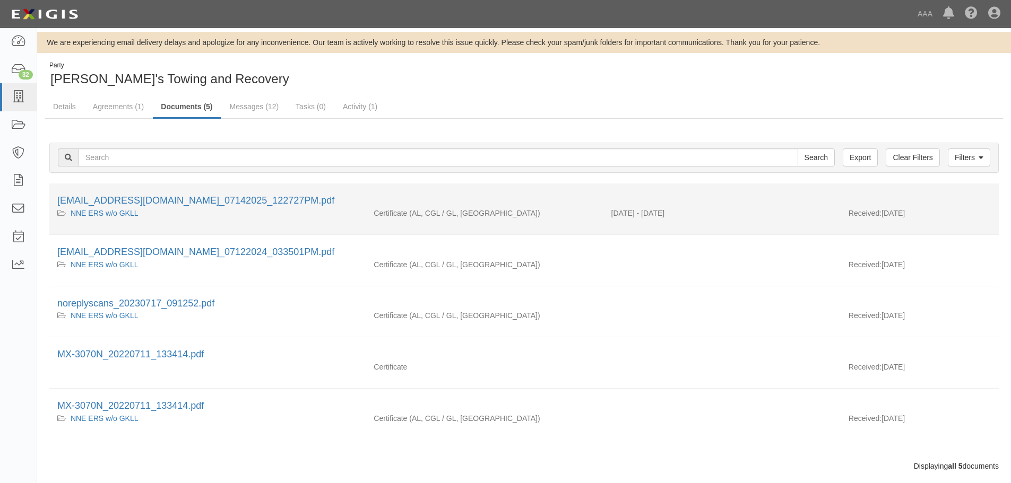
click at [215, 195] on div "[EMAIL_ADDRESS][DOMAIN_NAME]_07142025_122727PM.pdf" at bounding box center [523, 201] width 933 height 14
click at [217, 204] on link "[EMAIL_ADDRESS][DOMAIN_NAME]_07142025_122727PM.pdf" at bounding box center [195, 200] width 277 height 11
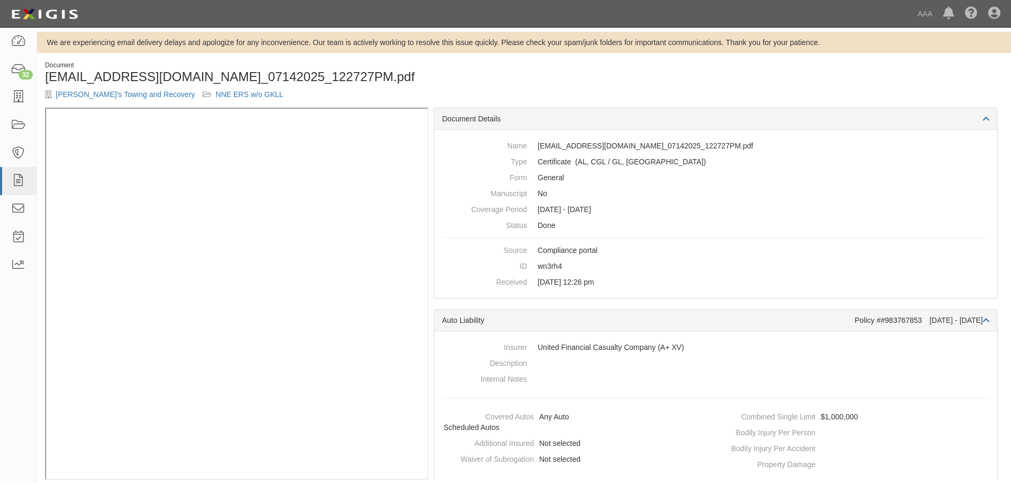
drag, startPoint x: 333, startPoint y: 143, endPoint x: 476, endPoint y: 90, distance: 153.1
click at [476, 90] on div "[PERSON_NAME]'s Towing and Recovery NNE ERS w/o GKLL" at bounding box center [280, 94] width 471 height 11
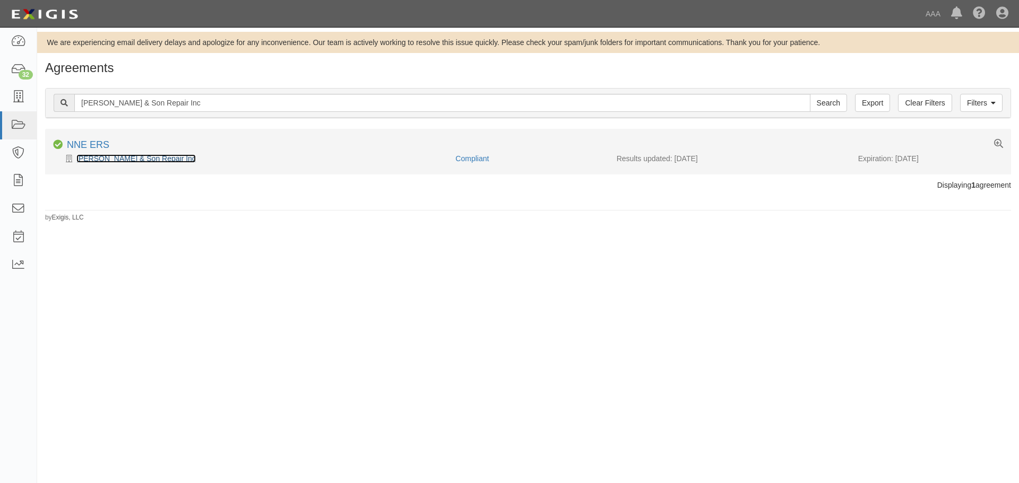
click at [109, 162] on link "[PERSON_NAME] & Son Repair Inc" at bounding box center [135, 158] width 119 height 8
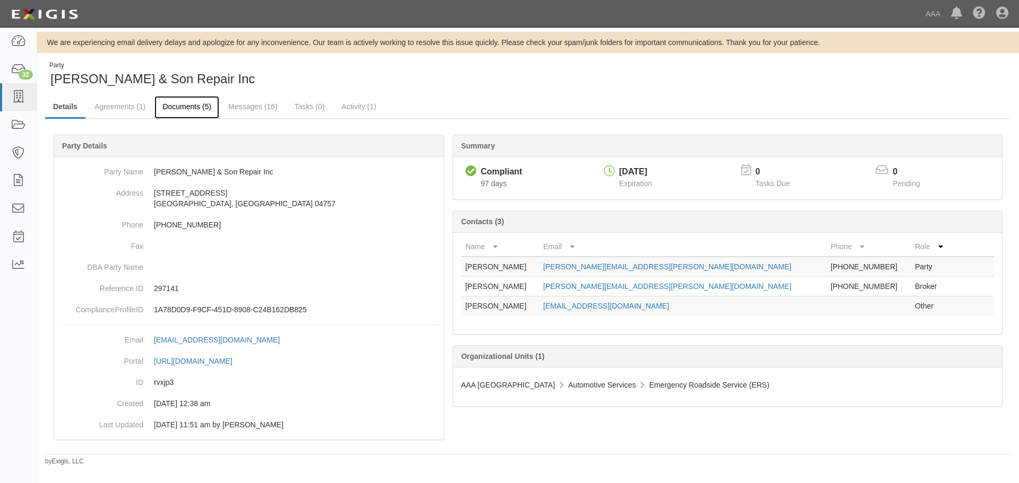
click at [180, 117] on link "Documents (5)" at bounding box center [186, 107] width 65 height 23
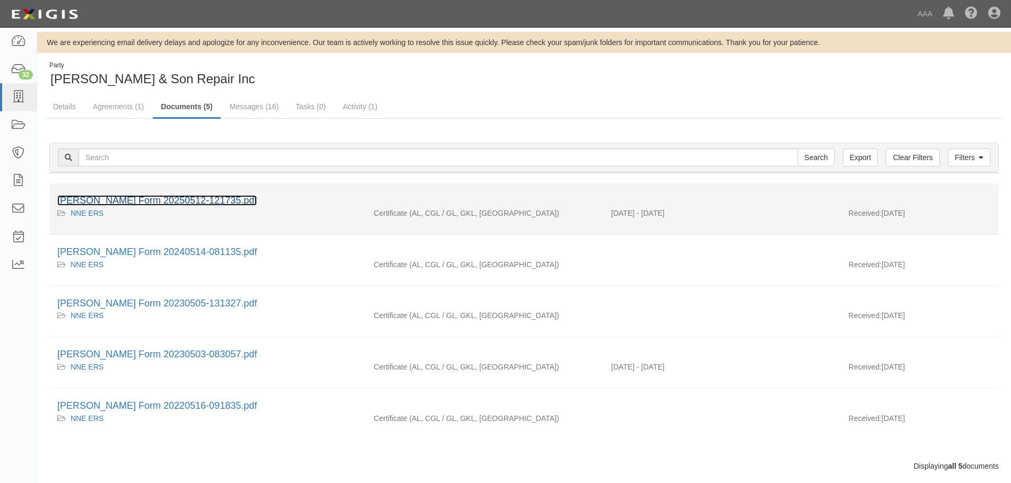
click at [138, 198] on link "[PERSON_NAME] Form 20250512-121735.pdf" at bounding box center [156, 200] width 199 height 11
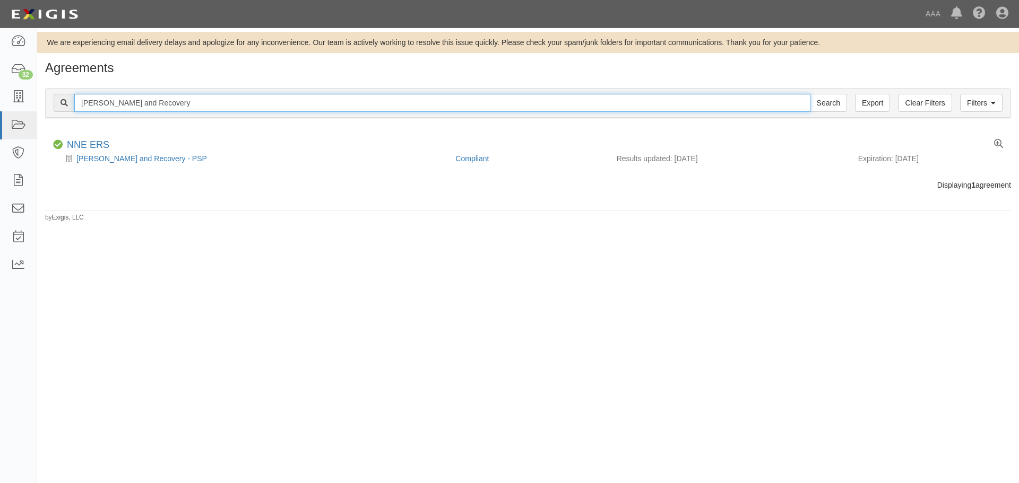
click at [197, 95] on input "Eddie B Towing and Recovery" at bounding box center [442, 103] width 736 height 18
paste input "Action Towing of Maine"
type input "Action Towing of Maine"
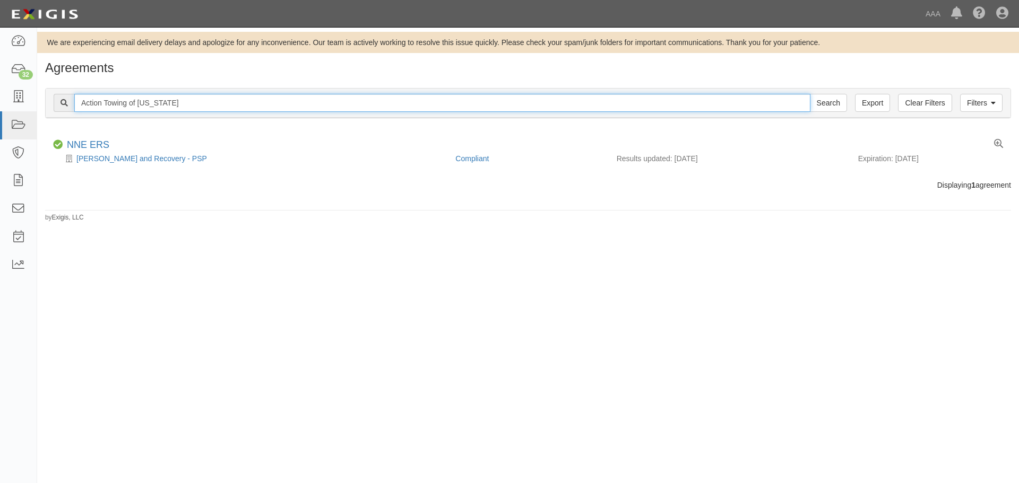
click at [810, 94] on input "Search" at bounding box center [828, 103] width 37 height 18
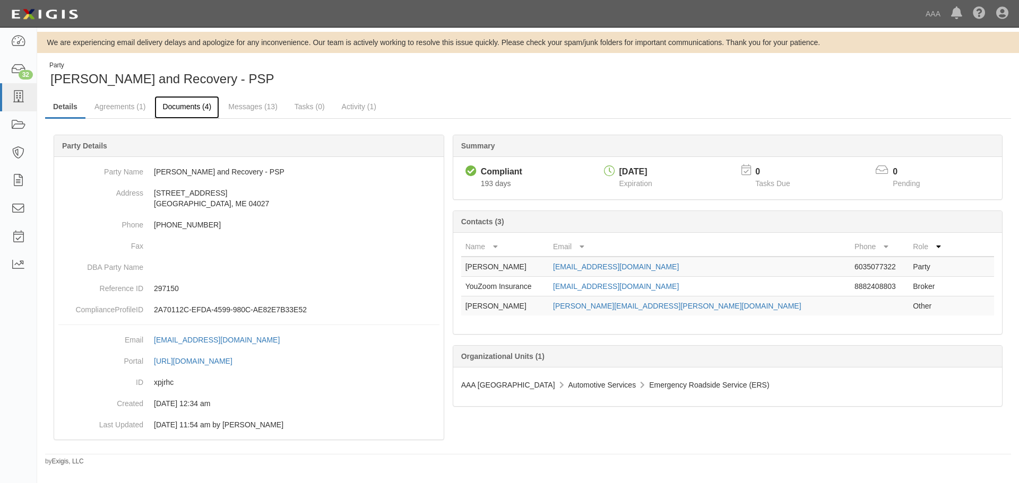
click at [198, 115] on link "Documents (4)" at bounding box center [186, 107] width 65 height 23
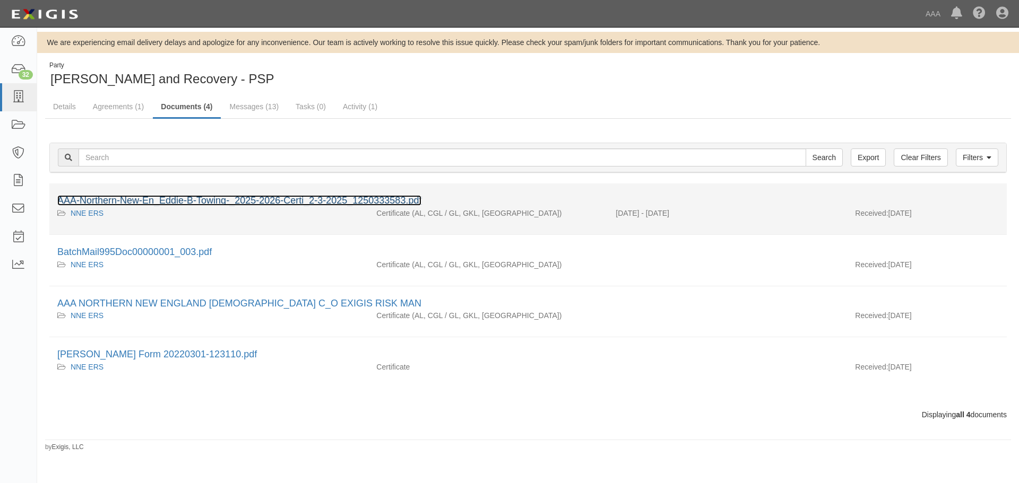
click at [140, 201] on link "AAA-Northern-New-En_Eddie-B-Towing-_2025-2026-Certi_2-3-2025_1250333583.pdf" at bounding box center [239, 200] width 364 height 11
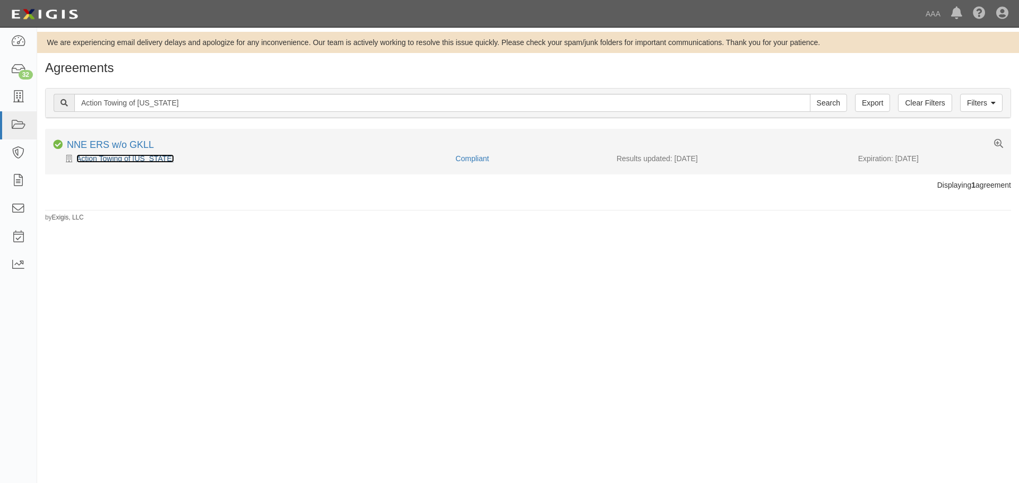
click at [125, 158] on link "Action Towing of Maine" at bounding box center [125, 158] width 98 height 8
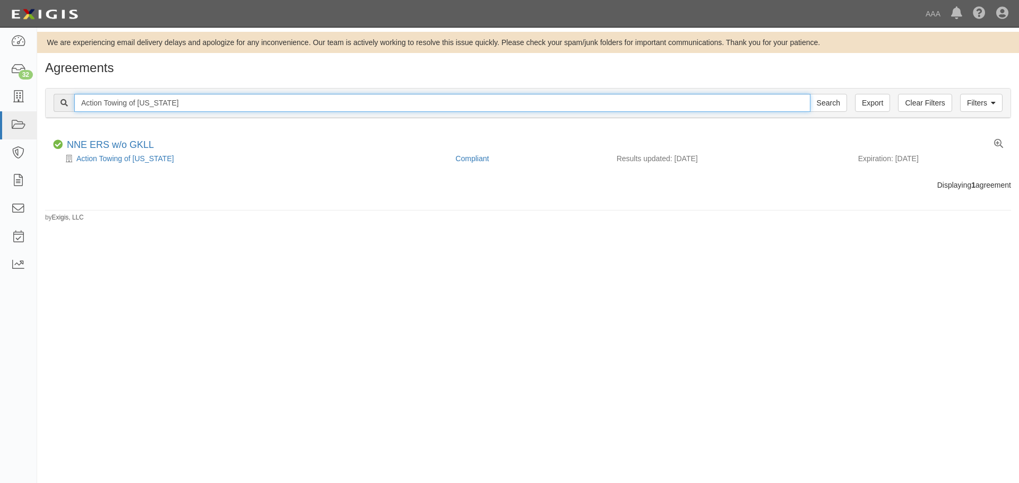
click at [162, 97] on input "Action Towing of Maine" at bounding box center [442, 103] width 736 height 18
paste input "Jim's Used Cars & Auto Repair Inc."
click at [810, 94] on input "Search" at bounding box center [828, 103] width 37 height 18
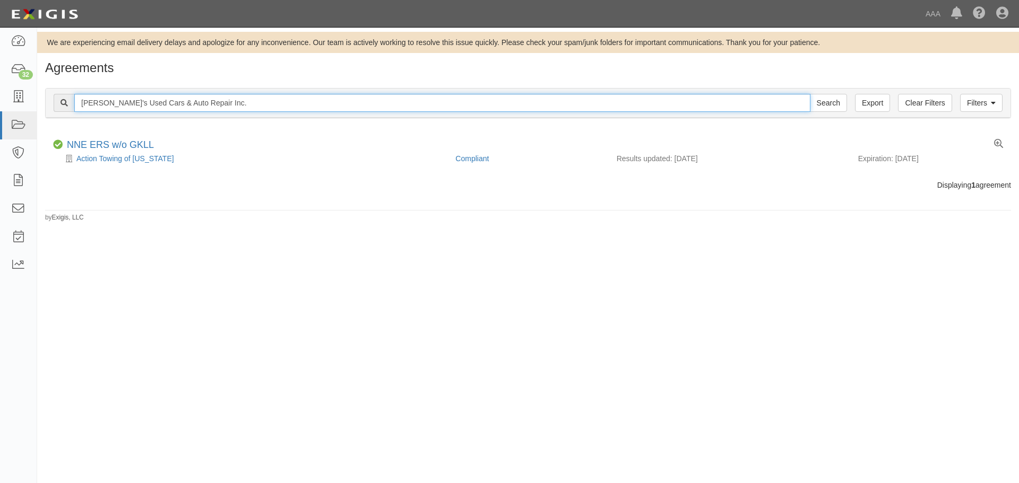
click at [350, 109] on input "Jim's Used Cars & Auto Repair Inc." at bounding box center [442, 103] width 736 height 18
click at [350, 108] on input "Jim's Used Cars & Auto Repair Inc." at bounding box center [442, 103] width 736 height 18
paste input "Nadeau's Towing & Recovery, LLC"
type input "Nadeau's Towing & Recovery, LLC"
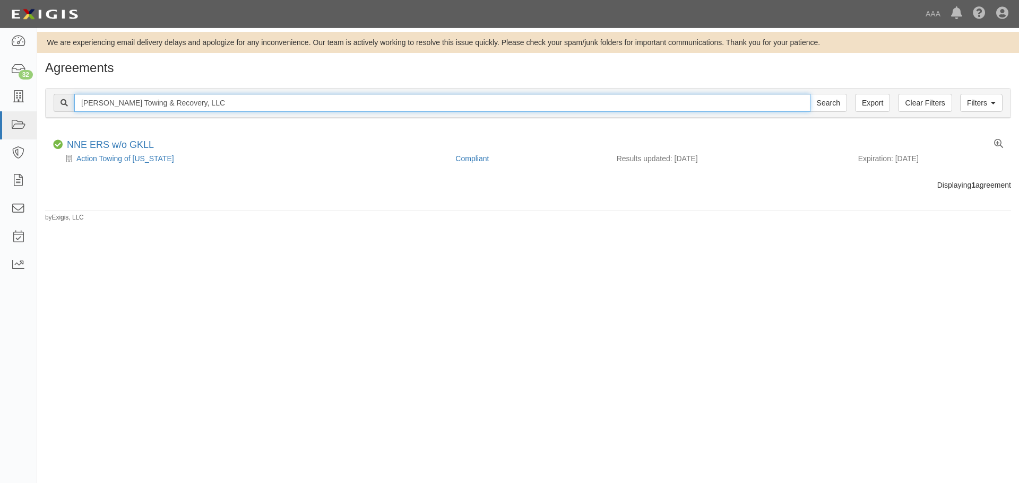
click at [810, 94] on input "Search" at bounding box center [828, 103] width 37 height 18
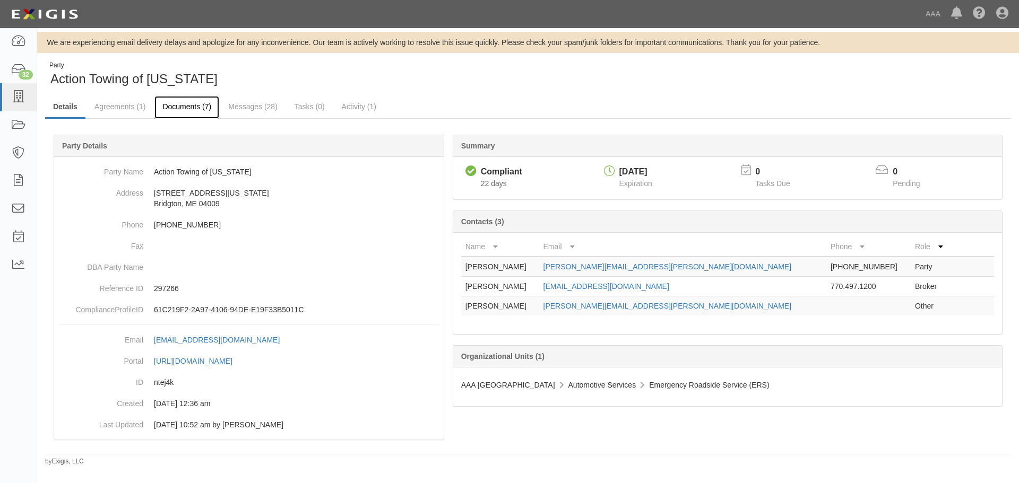
click at [168, 108] on link "Documents (7)" at bounding box center [186, 107] width 65 height 23
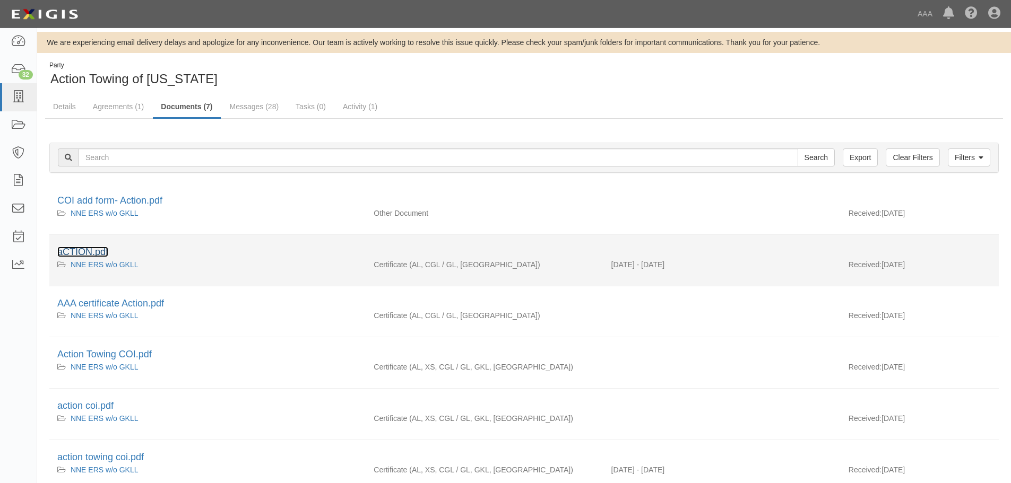
click at [92, 248] on link "aCTION.pdf" at bounding box center [82, 252] width 51 height 11
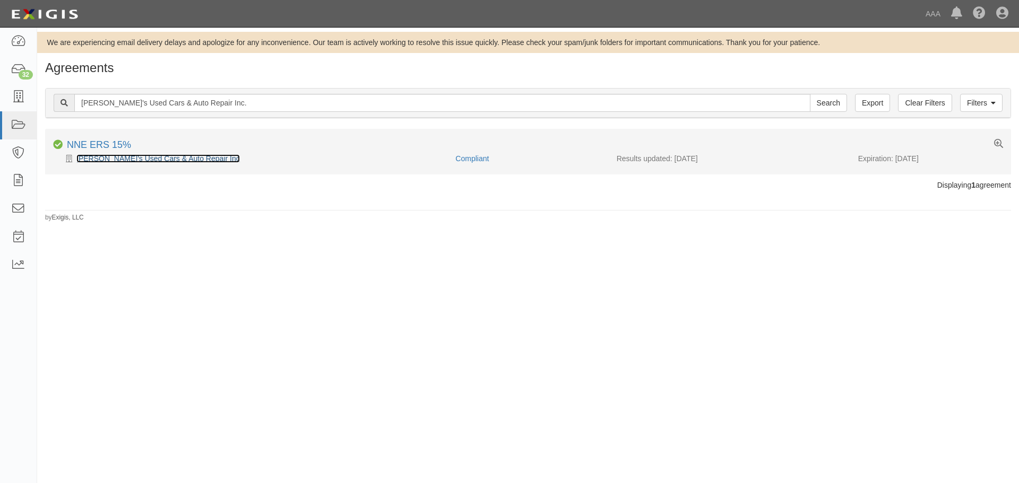
click at [150, 160] on link "[PERSON_NAME]'s Used Cars & Auto Repair Inc" at bounding box center [157, 158] width 163 height 8
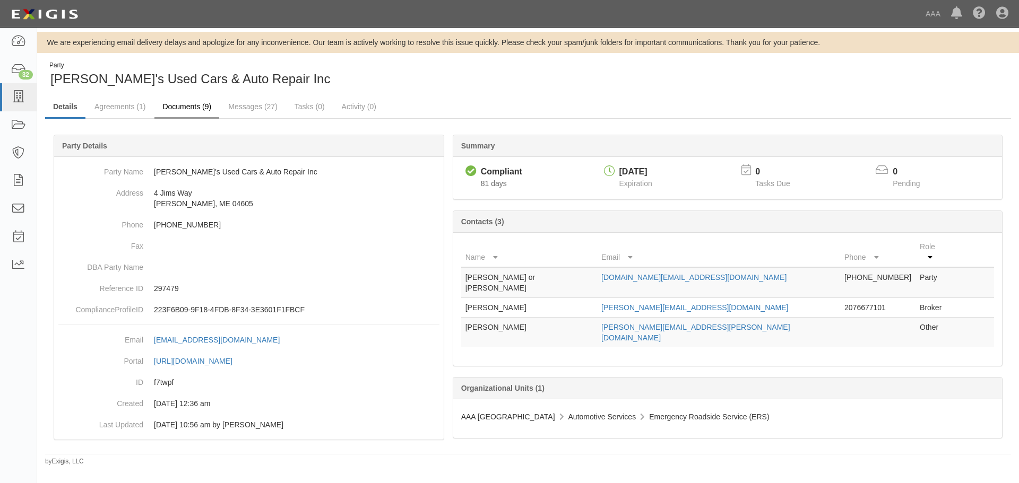
click at [188, 120] on div "Summary Compliant Compliant 81 days 05/14/2026 Expiration 0 Tasks Due 0 Pending…" at bounding box center [527, 135] width 965 height 32
click at [184, 112] on link "Documents (9)" at bounding box center [186, 107] width 65 height 23
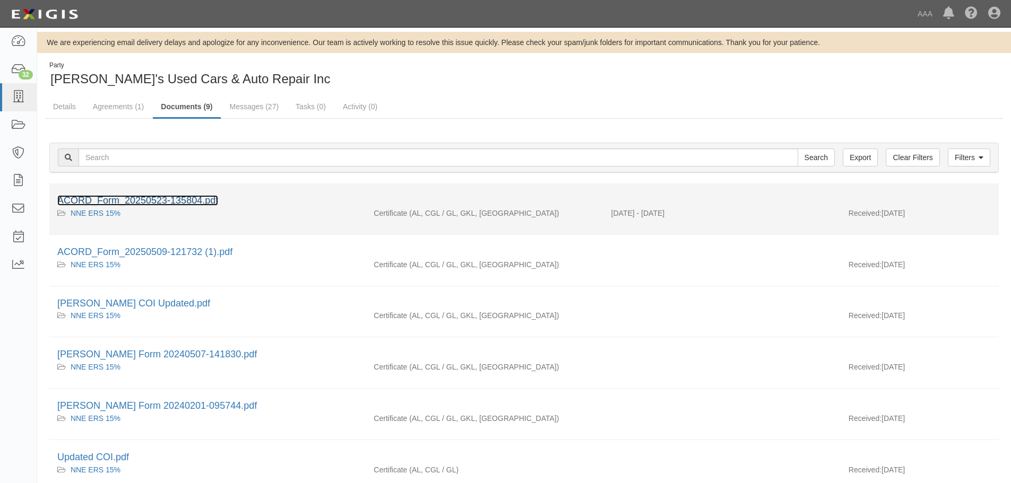
click at [135, 201] on link "ACORD_Form_20250523-135804.pdf" at bounding box center [137, 200] width 161 height 11
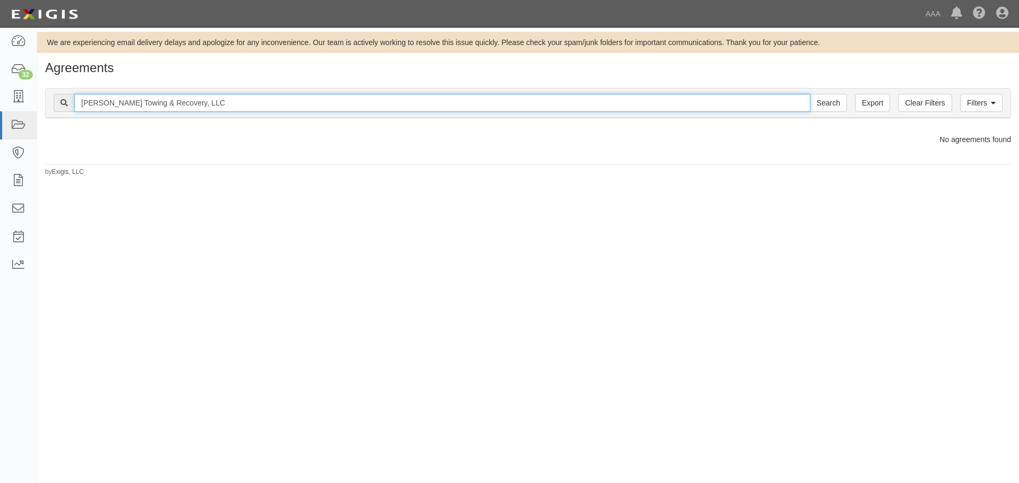
click at [651, 99] on input "[PERSON_NAME] Towing & Recovery, LLC" at bounding box center [442, 103] width 736 height 18
click at [810, 94] on input "Search" at bounding box center [828, 103] width 37 height 18
click at [132, 98] on input "[PERSON_NAME]" at bounding box center [442, 103] width 736 height 18
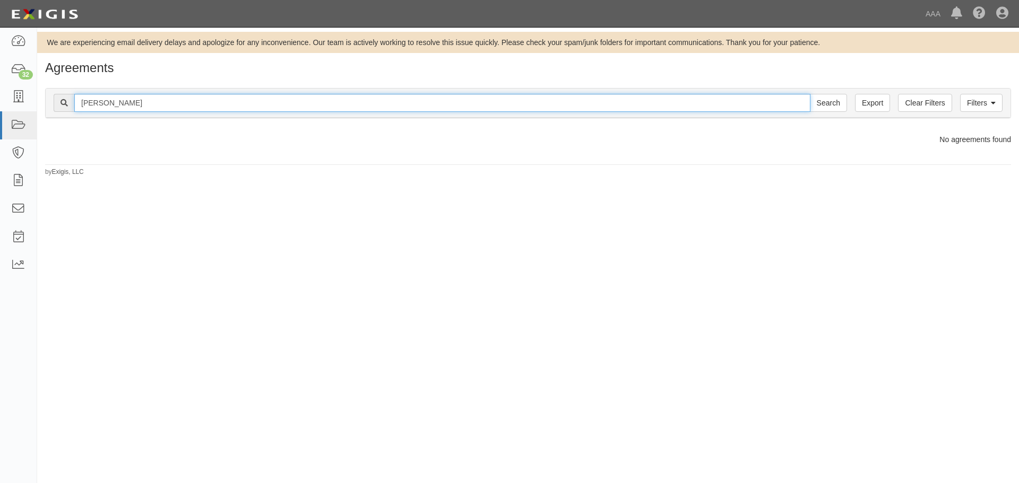
paste input "orton's Towing & Recovery, LLC"
type input "Norton's Towing & Recovery, LLC"
click at [810, 94] on input "Search" at bounding box center [828, 103] width 37 height 18
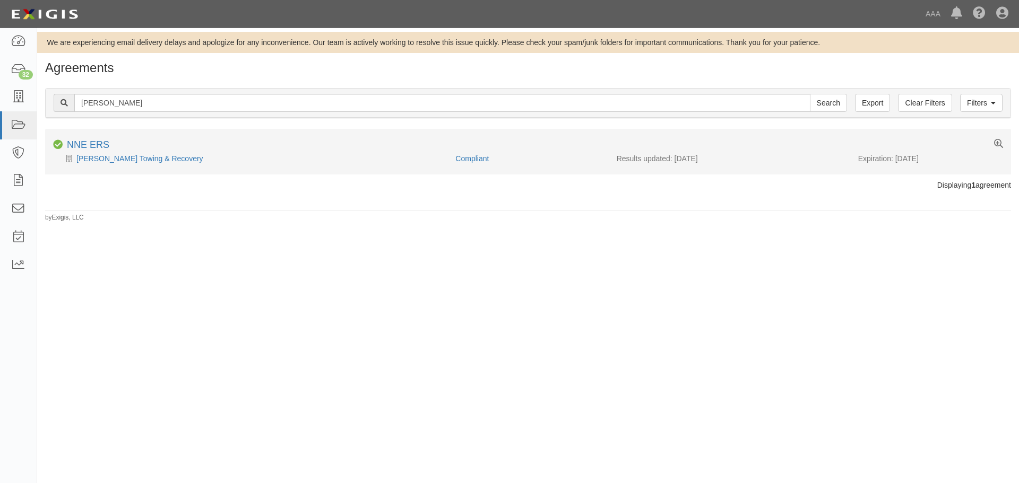
click at [137, 164] on li "Compliant NNE ERS [PERSON_NAME] Towing & Recovery Compliant Results updated: [D…" at bounding box center [527, 151] width 965 height 45
click at [135, 158] on link "[PERSON_NAME] Towing & Recovery" at bounding box center [139, 158] width 127 height 8
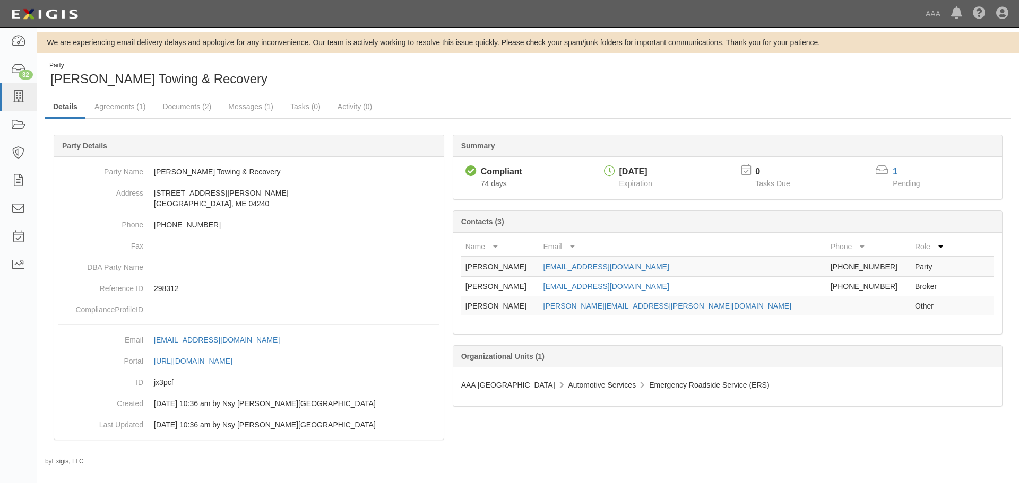
click at [191, 95] on div "Party [PERSON_NAME] Towing & Recovery Details Agreements (1) Documents (2) Mess…" at bounding box center [527, 263] width 981 height 405
click at [187, 112] on link "Documents (2)" at bounding box center [186, 107] width 65 height 23
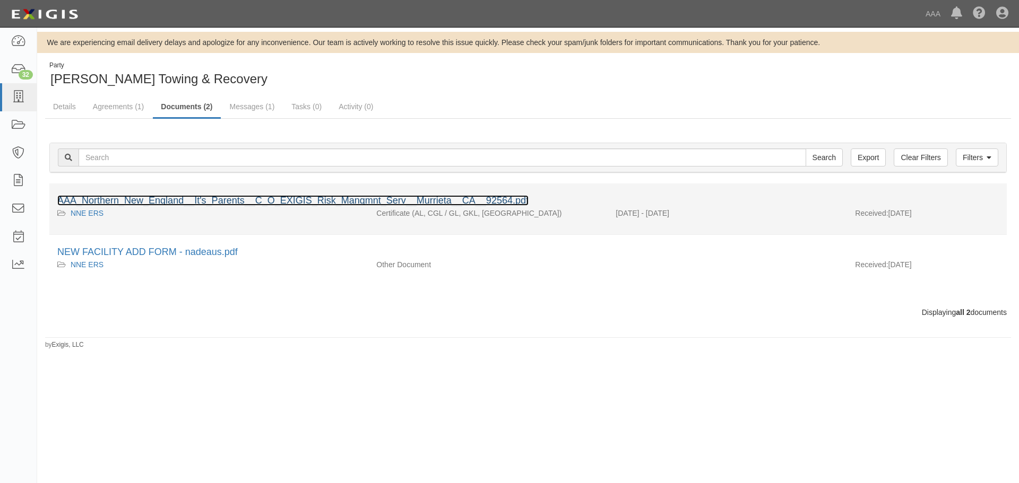
click at [127, 203] on link "AAA_Northern_New_England__It's_Parents__C_O_EXIGIS_Risk_Mangmnt_Serv__Murrieta_…" at bounding box center [292, 200] width 471 height 11
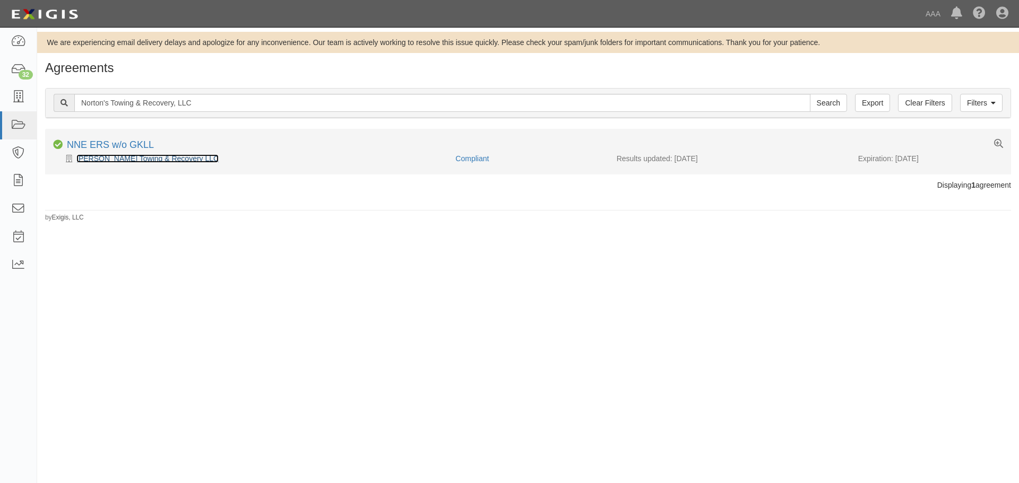
click at [144, 155] on link "[PERSON_NAME] Towing & Recovery LLC" at bounding box center [147, 158] width 142 height 8
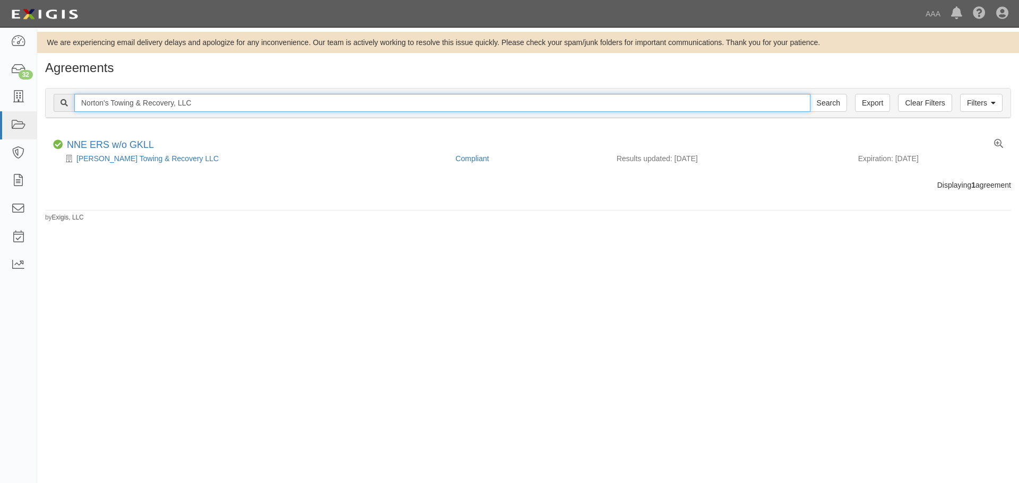
click at [206, 105] on input "Norton's Towing & Recovery, LLC" at bounding box center [442, 103] width 736 height 18
paste input "Twin's Service Station"
type input "Twin's Service Station"
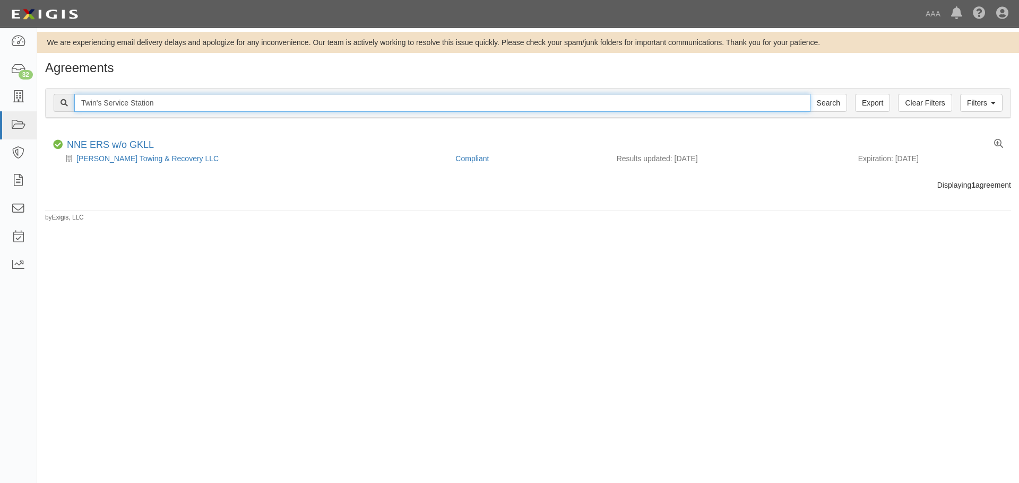
click at [810, 94] on input "Search" at bounding box center [828, 103] width 37 height 18
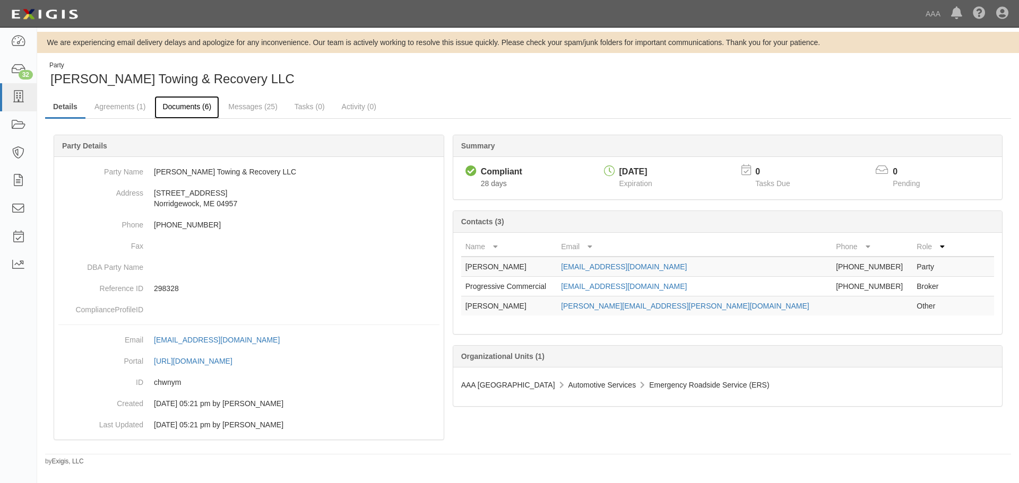
click at [166, 100] on link "Documents (6)" at bounding box center [186, 107] width 65 height 23
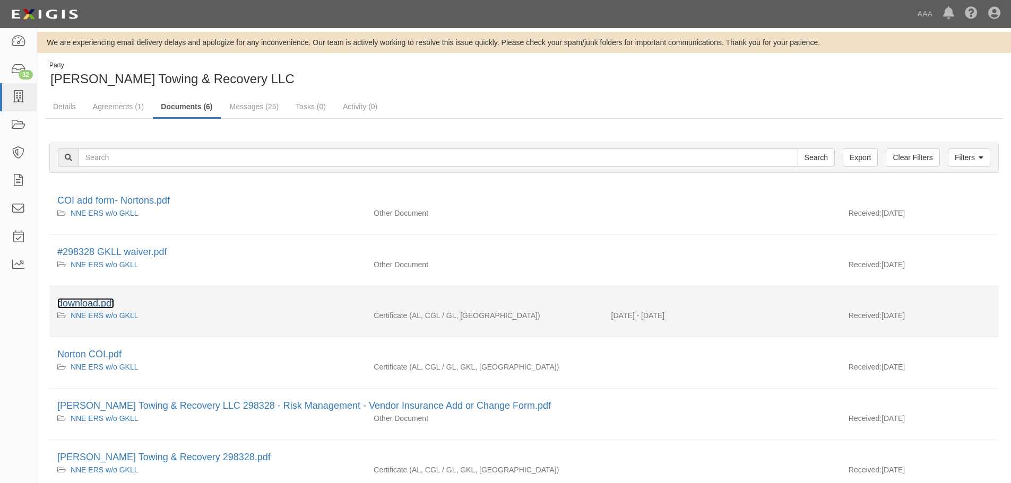
click at [102, 303] on link "download.pdf" at bounding box center [85, 303] width 57 height 11
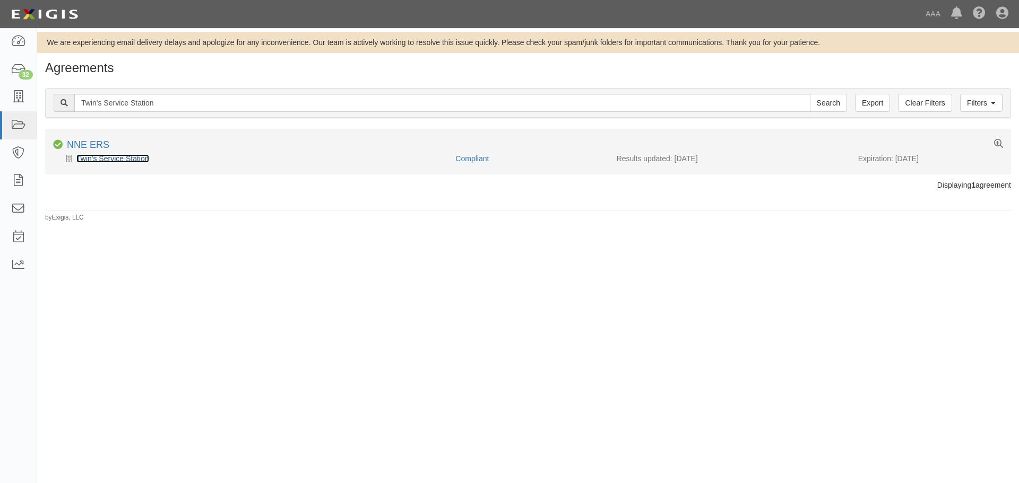
drag, startPoint x: 0, startPoint y: 0, endPoint x: 114, endPoint y: 160, distance: 195.9
click at [114, 160] on link "Twin's Service Station" at bounding box center [112, 158] width 73 height 8
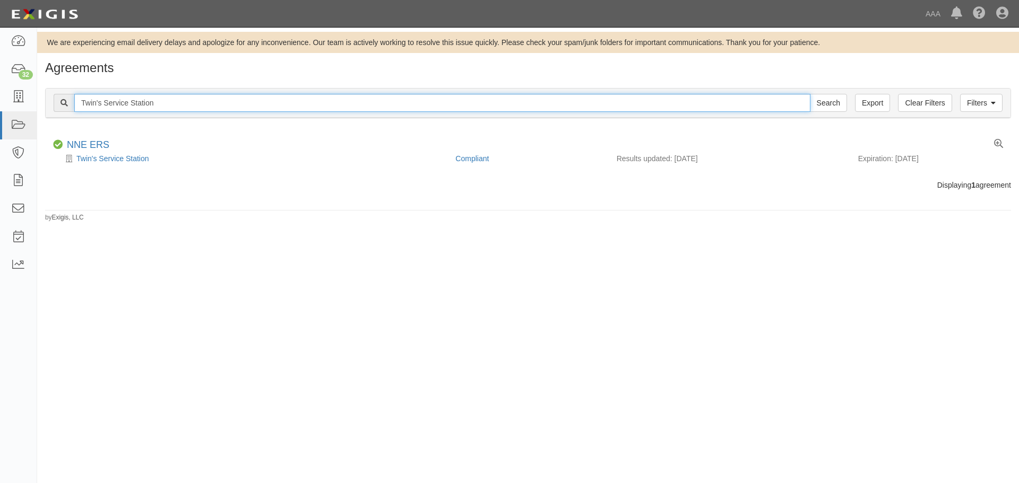
click at [180, 102] on input "Twin's Service Station" at bounding box center [442, 103] width 736 height 18
paste input "Koob's Garage, Inc."
type input "Koob's Garage, Inc."
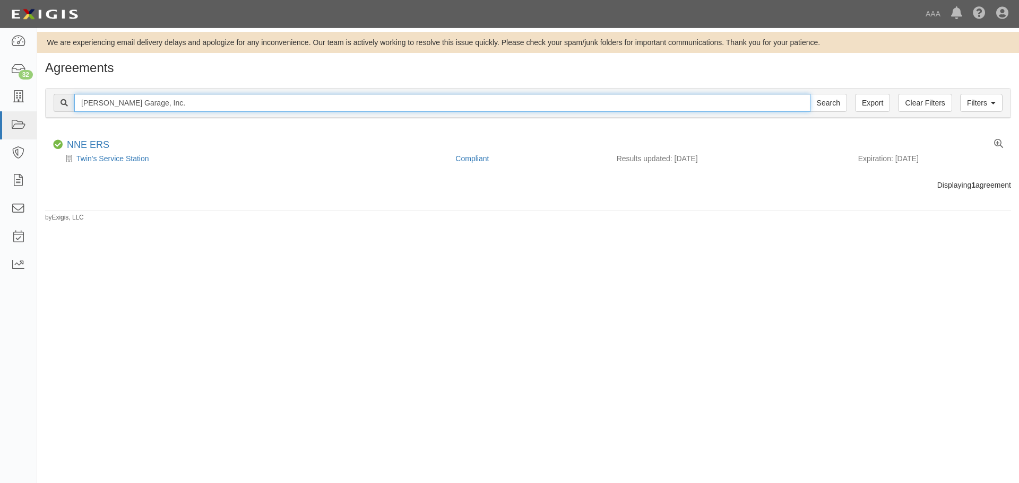
click at [810, 94] on input "Search" at bounding box center [828, 103] width 37 height 18
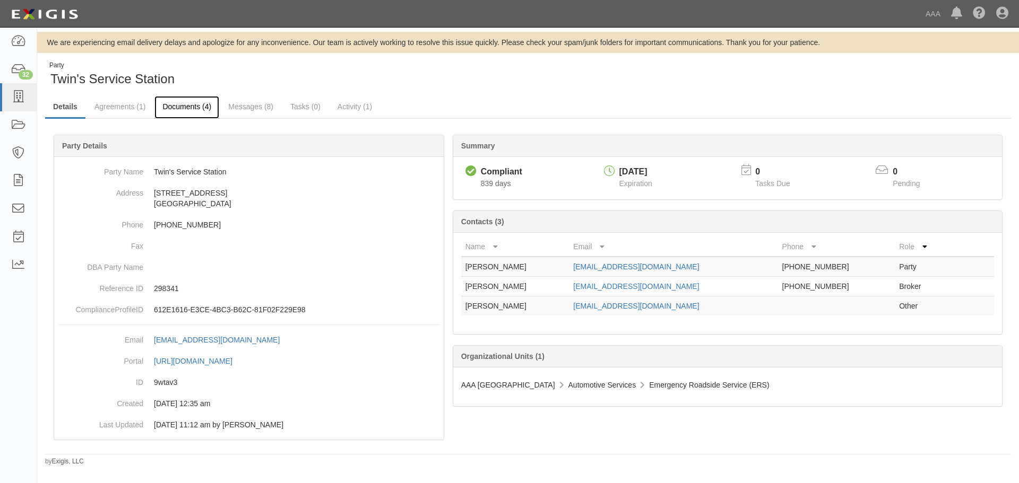
click at [199, 108] on link "Documents (4)" at bounding box center [186, 107] width 65 height 23
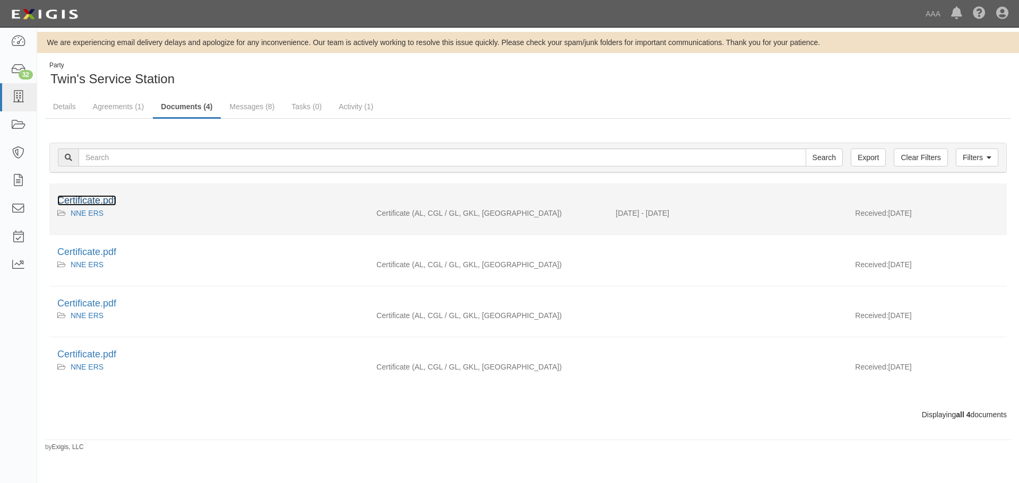
click at [103, 205] on link "Certificate.pdf" at bounding box center [86, 200] width 59 height 11
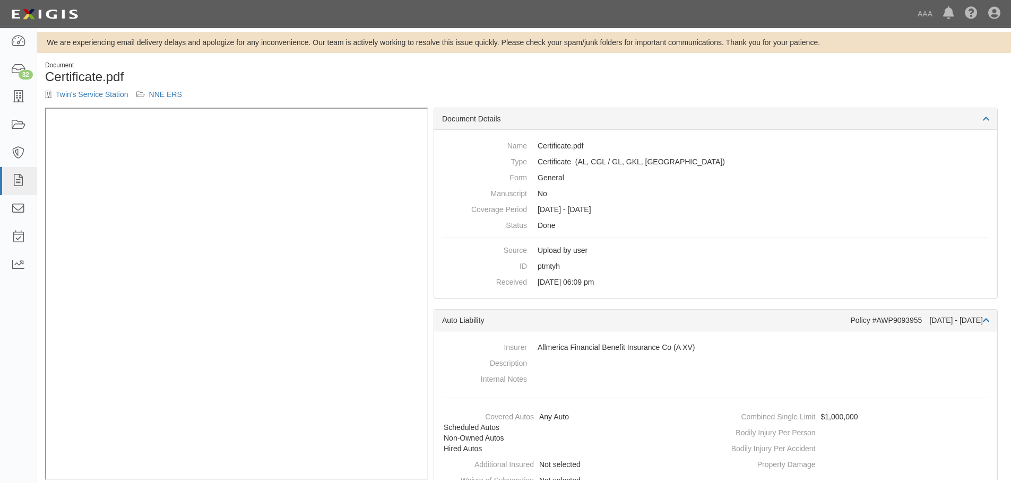
drag, startPoint x: 805, startPoint y: 77, endPoint x: 352, endPoint y: 95, distance: 453.4
click at [355, 96] on div "Twin's Service Station NNE ERS" at bounding box center [280, 94] width 471 height 11
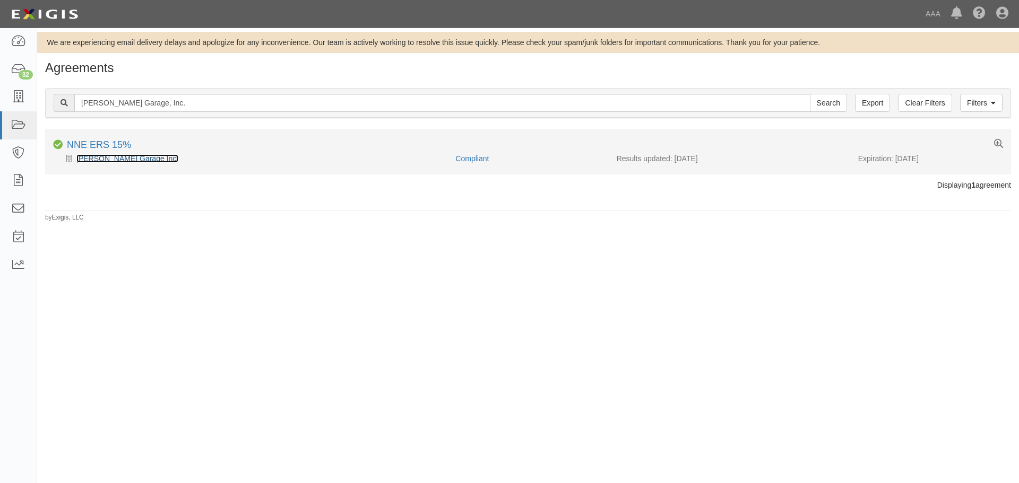
click at [120, 162] on link "[PERSON_NAME] Garage Inc." at bounding box center [127, 158] width 102 height 8
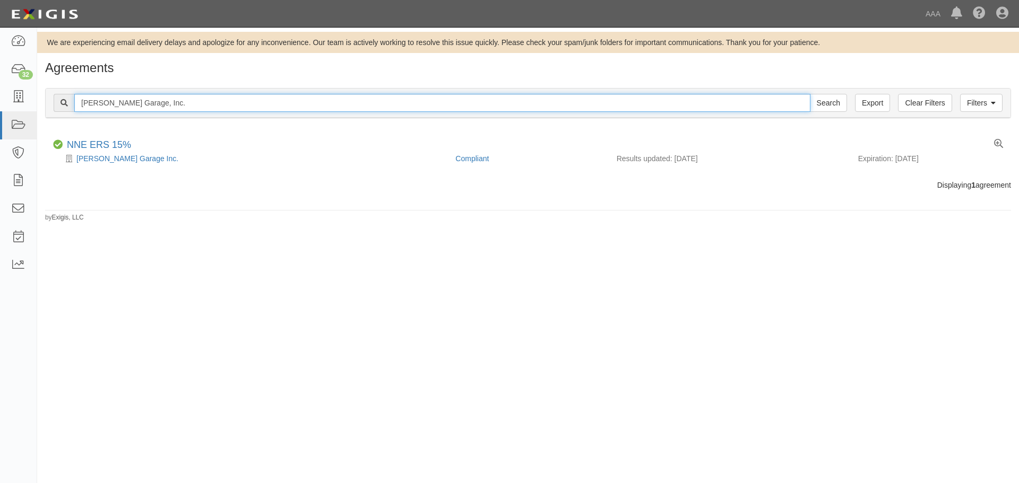
click at [174, 100] on input "[PERSON_NAME] Garage, Inc." at bounding box center [442, 103] width 736 height 18
click at [174, 100] on input "Koob's Garage, Inc." at bounding box center [442, 103] width 736 height 18
paste input "Automill, LLC"
type input "Automill, LLC"
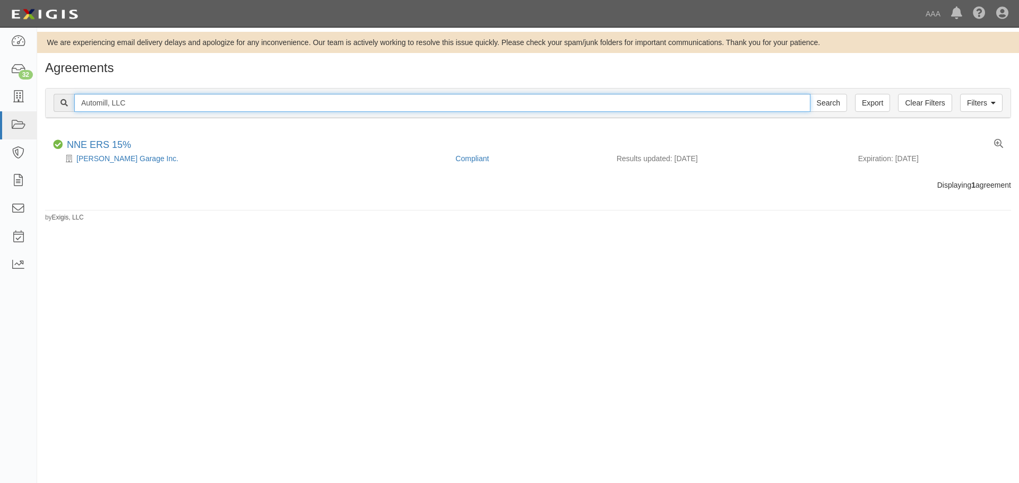
click at [810, 94] on input "Search" at bounding box center [828, 103] width 37 height 18
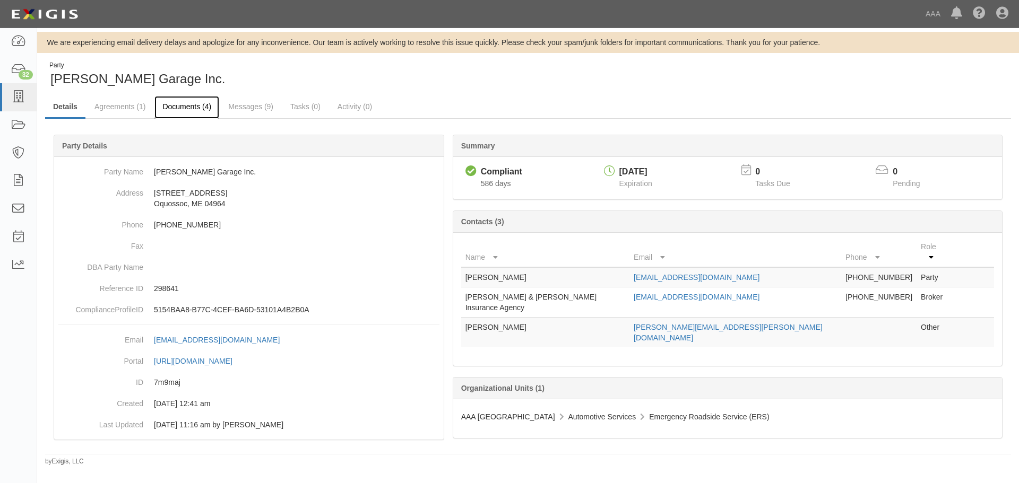
click at [178, 105] on link "Documents (4)" at bounding box center [186, 107] width 65 height 23
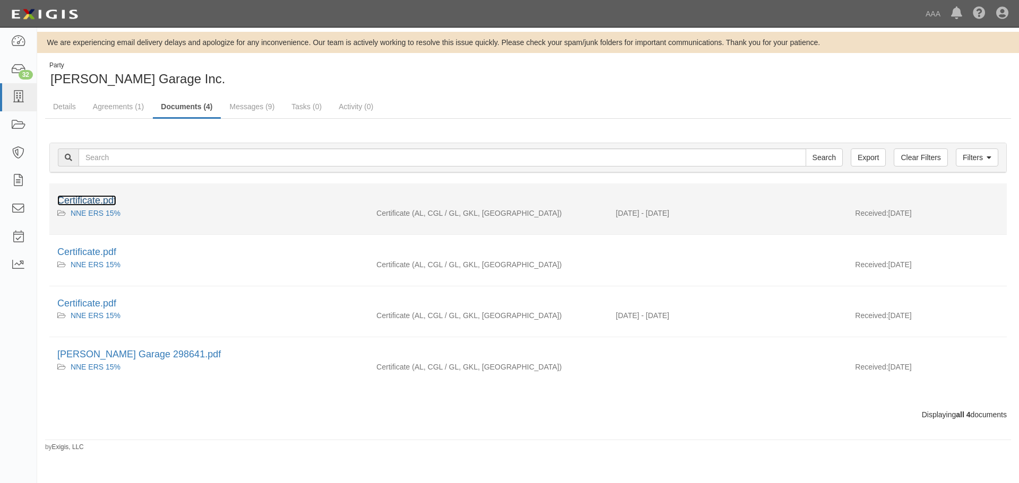
click at [100, 202] on link "Certificate.pdf" at bounding box center [86, 200] width 59 height 11
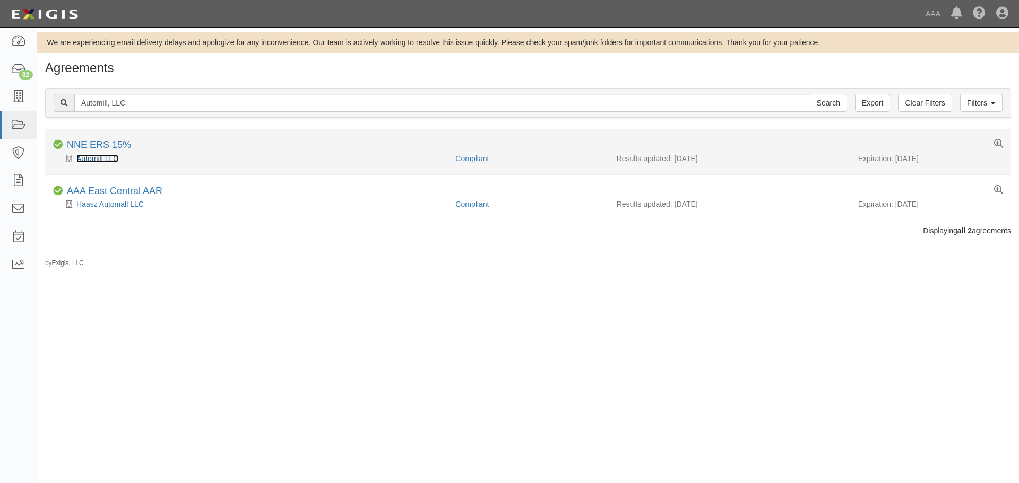
click at [112, 161] on link "Automill LLC" at bounding box center [97, 158] width 42 height 8
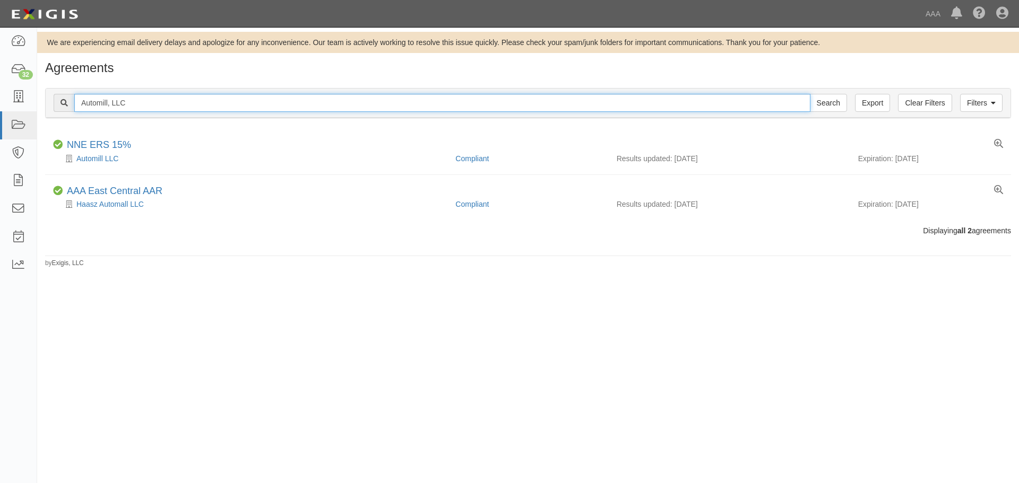
click at [159, 103] on input "Automill, LLC" at bounding box center [442, 103] width 736 height 18
paste input "[PERSON_NAME]'s Servicenter"
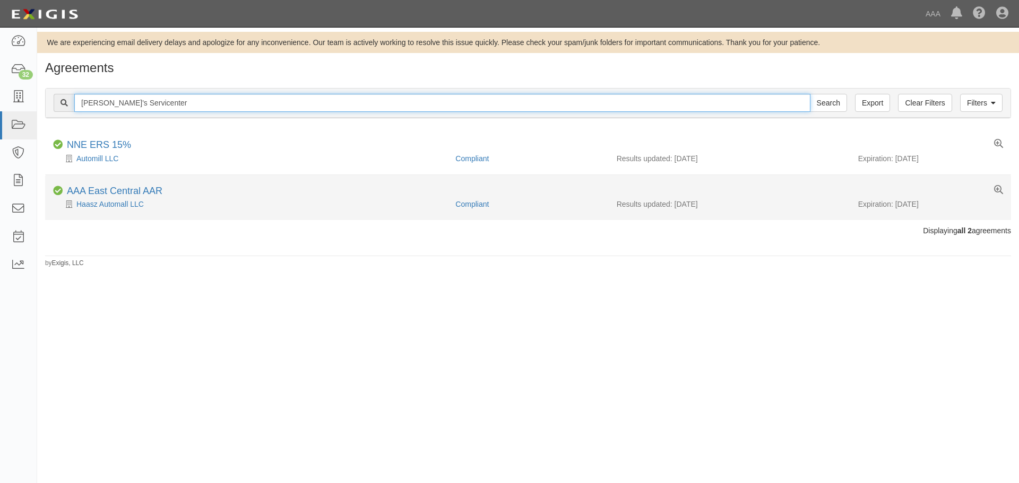
type input "[PERSON_NAME]'s Servicenter"
click at [810, 94] on input "Search" at bounding box center [828, 103] width 37 height 18
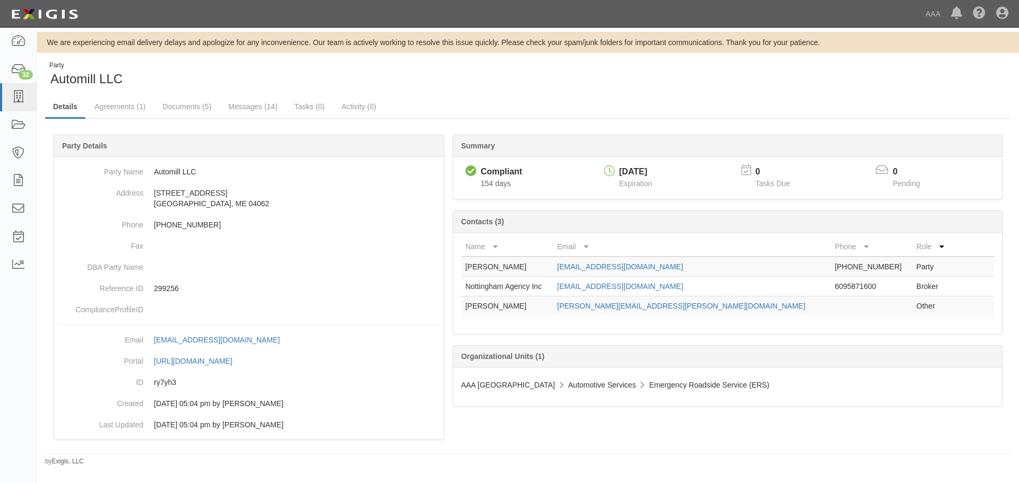
click at [194, 119] on div "Summary Compliant Compliant 154 days 02/12/2026 Expiration 0 Tasks Due 0 Pendin…" at bounding box center [527, 135] width 965 height 32
click at [194, 115] on link "Documents (5)" at bounding box center [186, 107] width 65 height 23
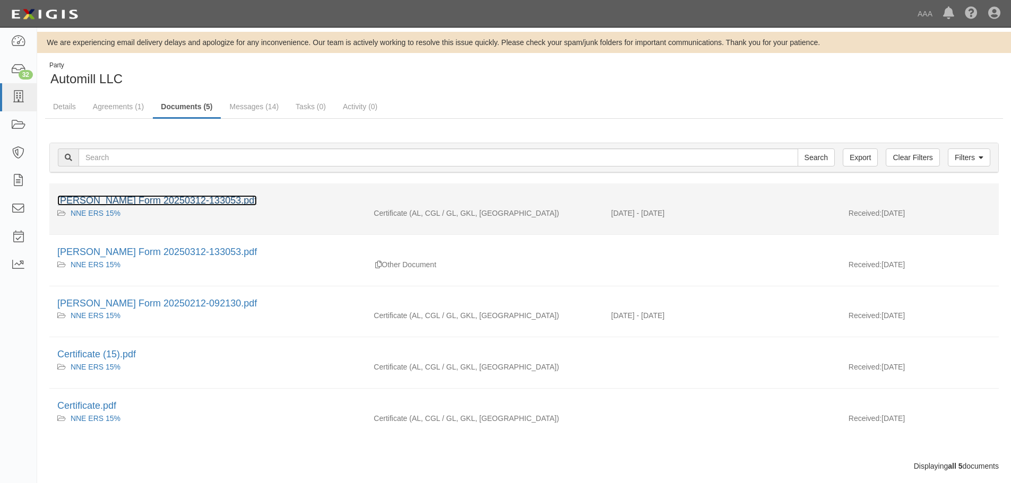
click at [175, 195] on link "[PERSON_NAME] Form 20250312-133053.pdf" at bounding box center [156, 200] width 199 height 11
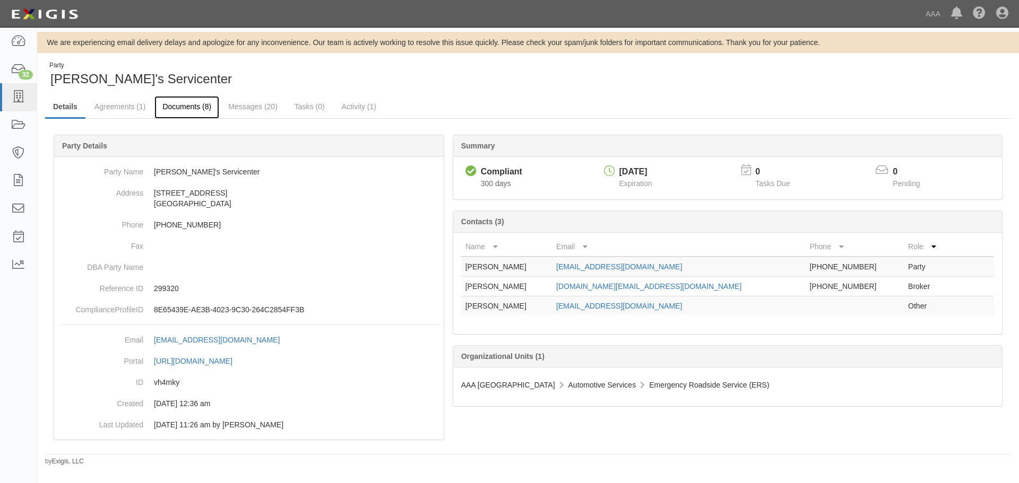
click at [179, 102] on link "Documents (8)" at bounding box center [186, 107] width 65 height 23
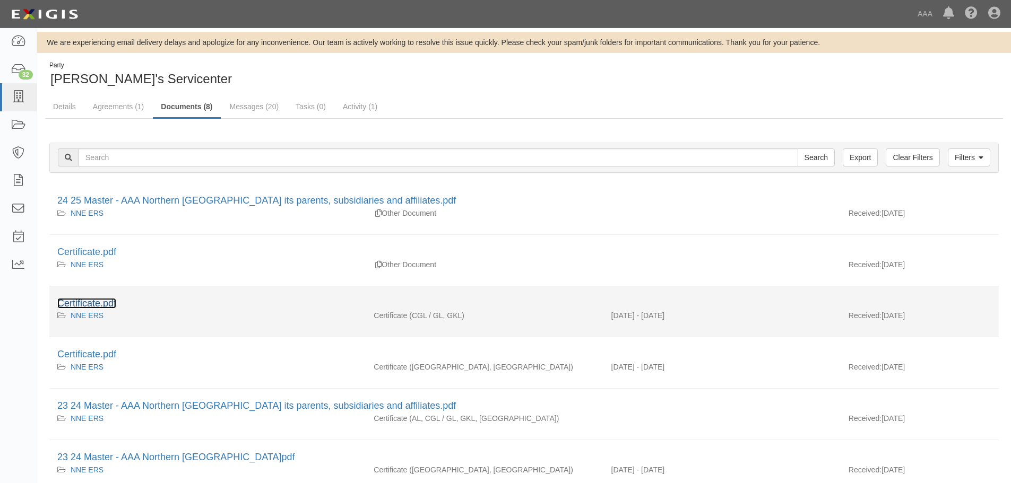
click at [100, 304] on link "Certificate.pdf" at bounding box center [86, 303] width 59 height 11
